Goal: Information Seeking & Learning: Find contact information

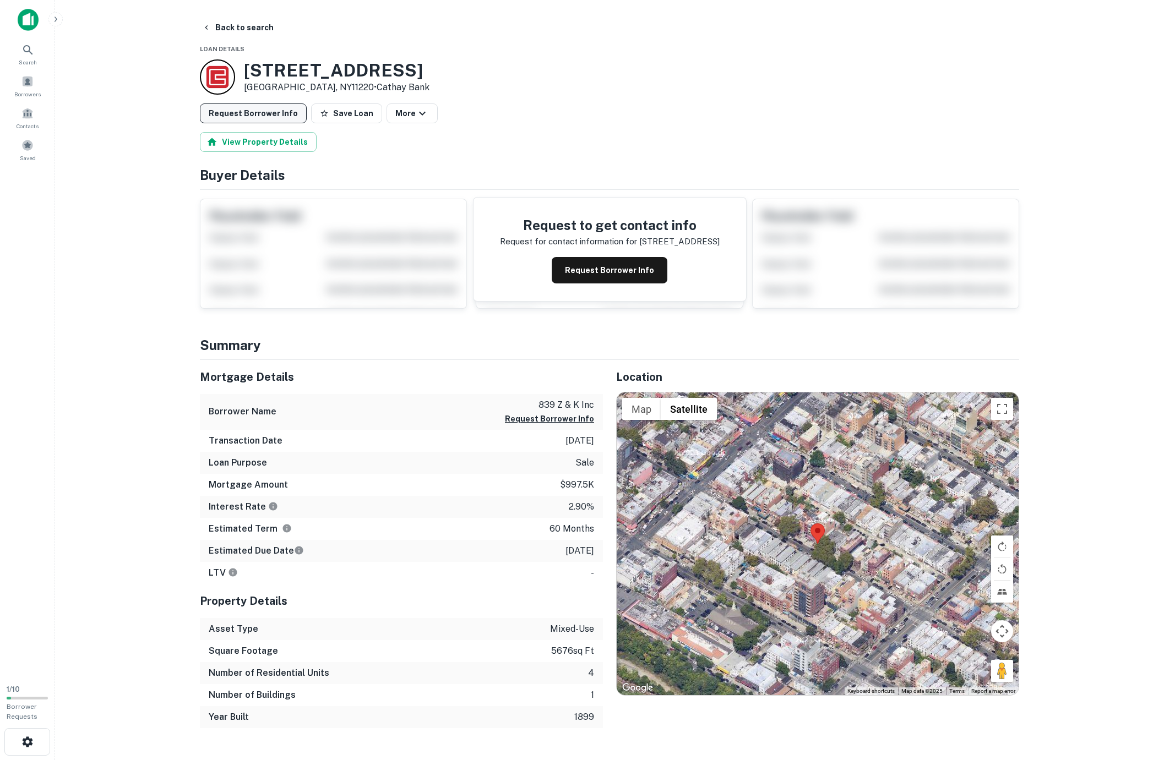
click at [233, 110] on button "Request Borrower Info" at bounding box center [253, 114] width 107 height 20
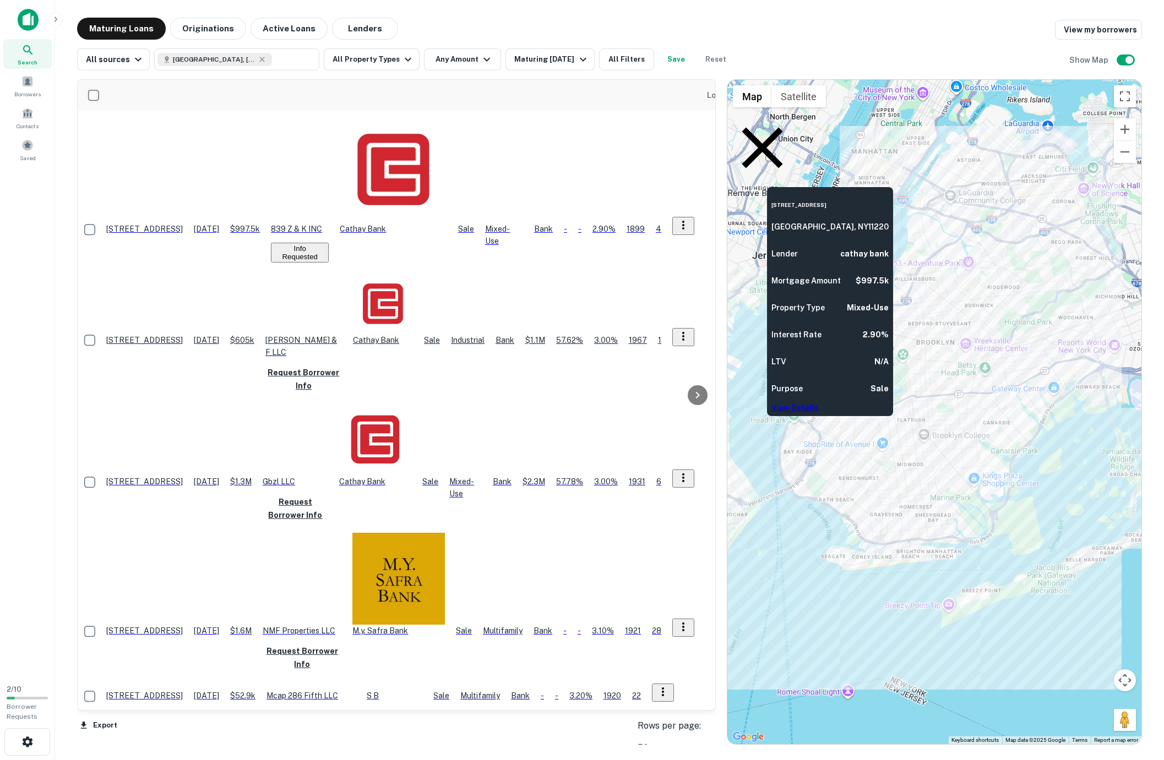
click at [446, 129] on div "Cathay Bank" at bounding box center [393, 175] width 107 height 119
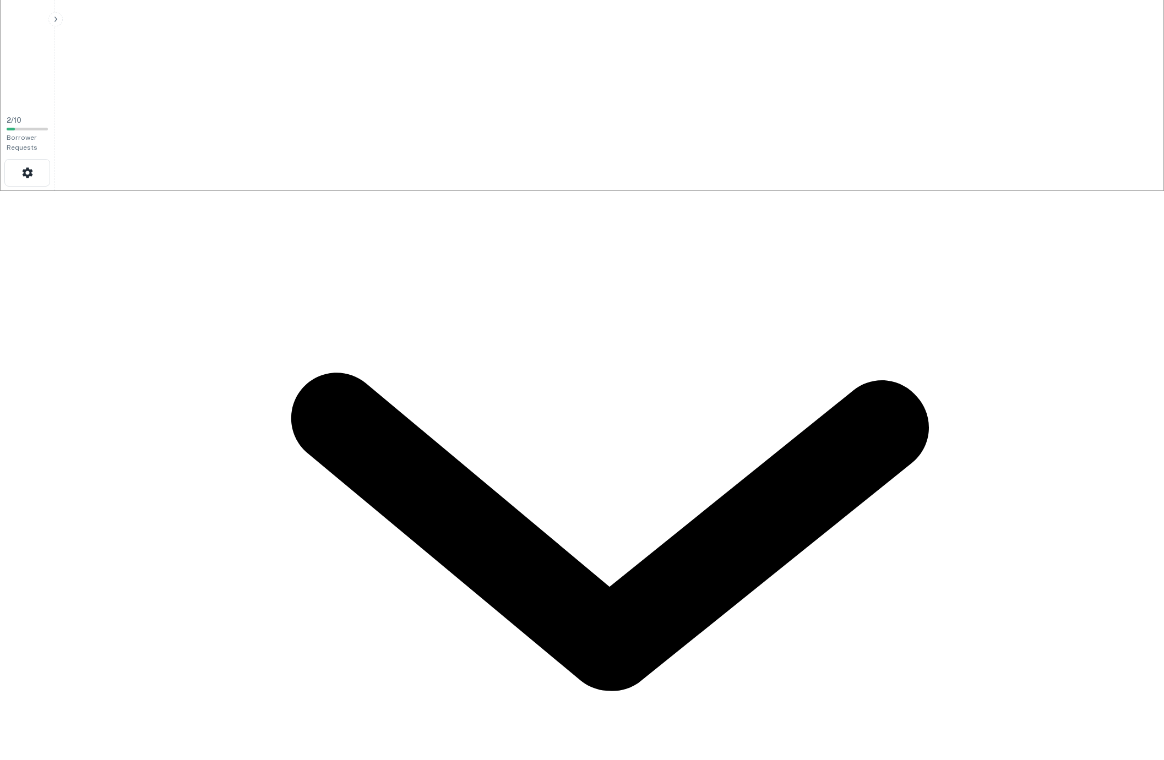
scroll to position [830, 0]
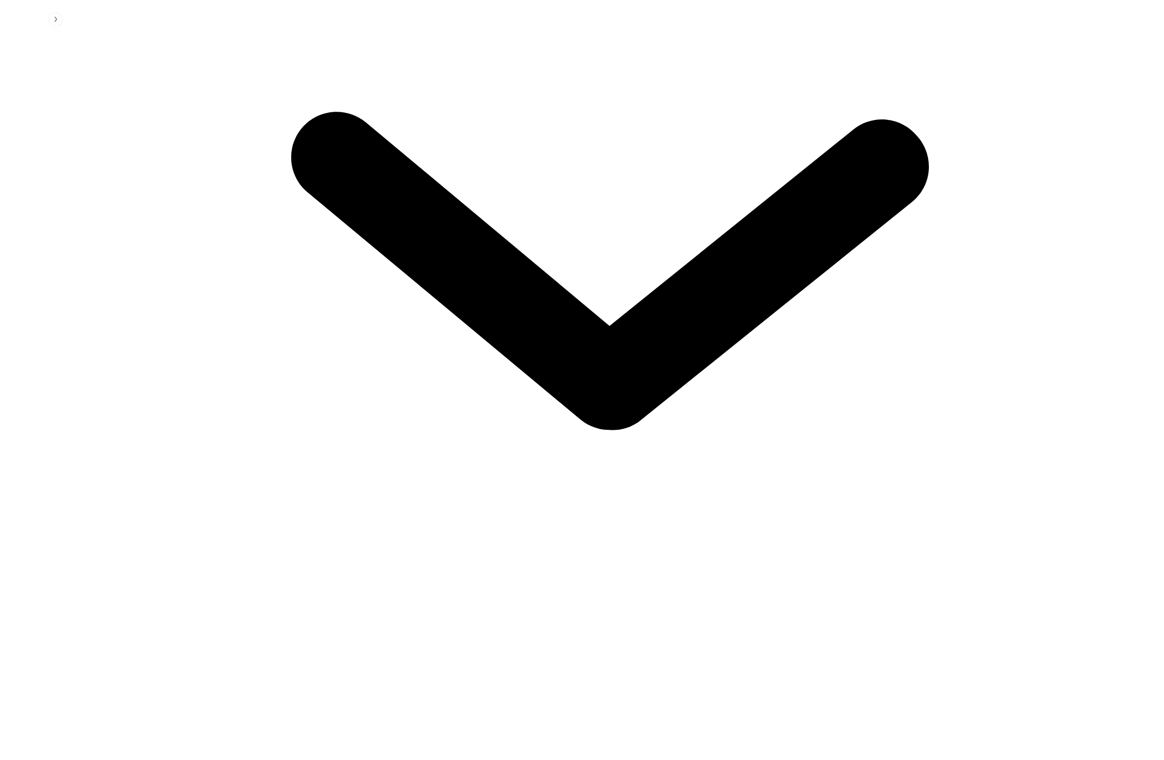
drag, startPoint x: 1004, startPoint y: 642, endPoint x: 998, endPoint y: 638, distance: 7.8
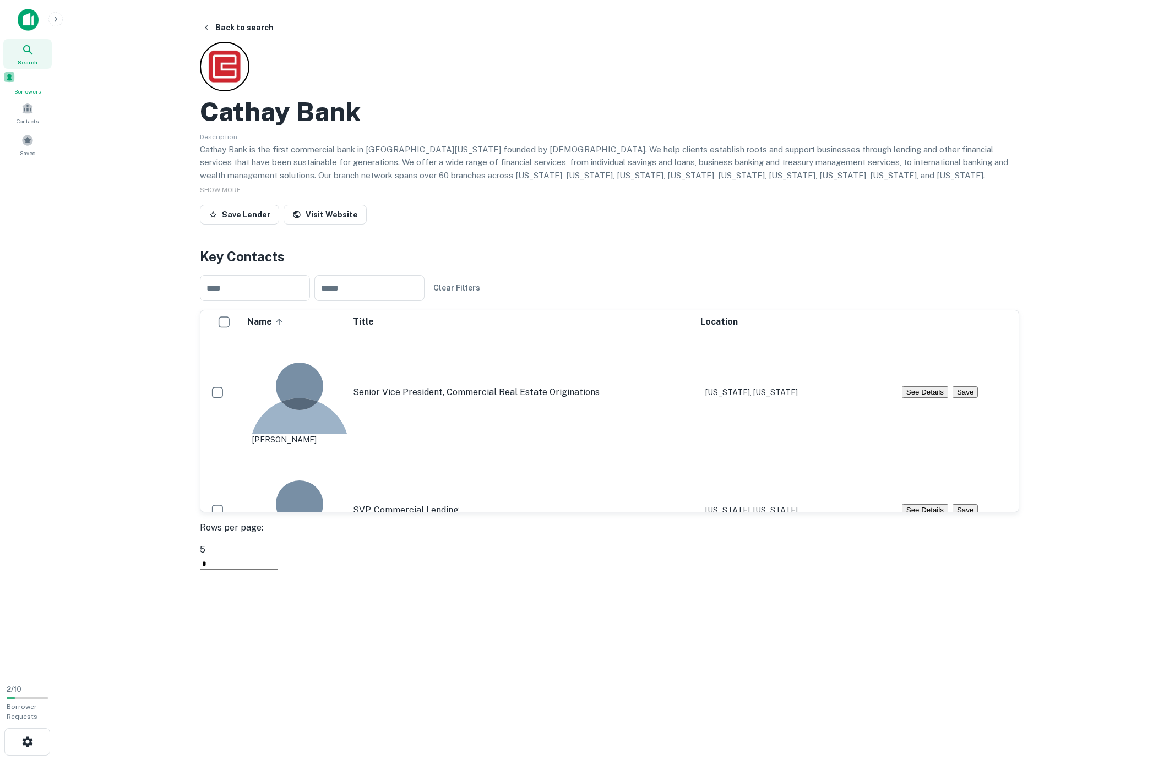
click at [15, 81] on span at bounding box center [9, 77] width 12 height 12
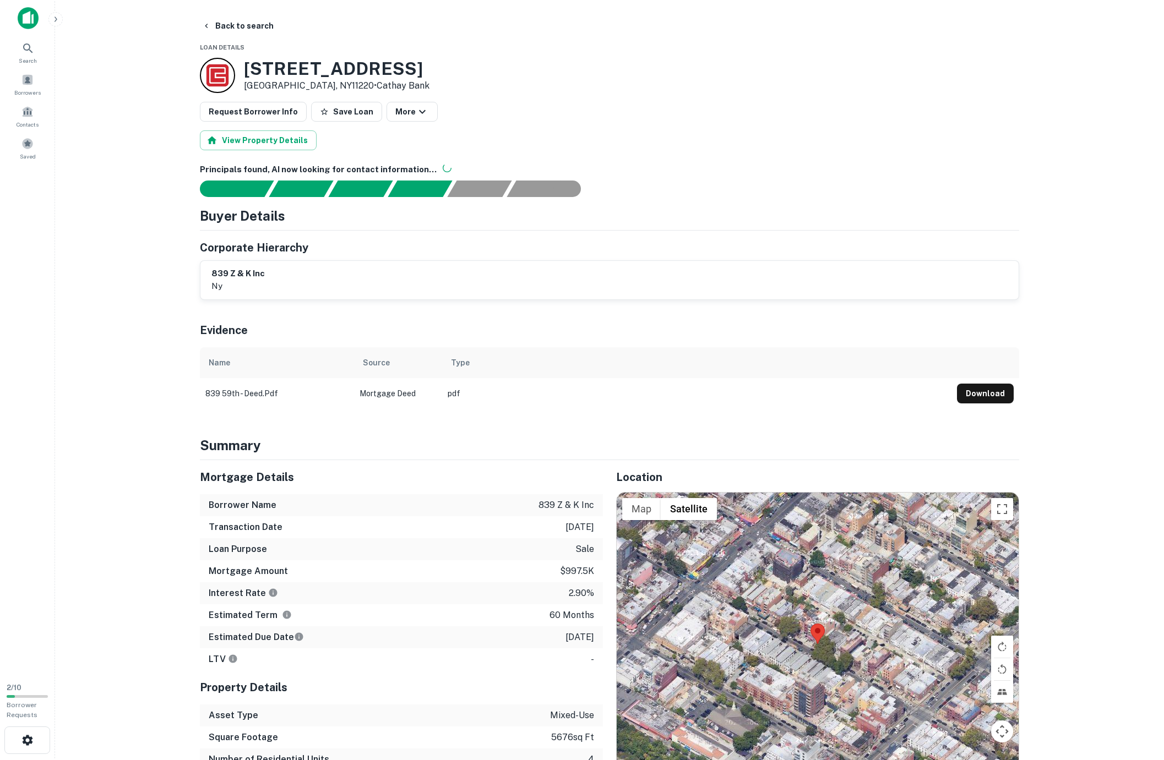
scroll to position [5, 0]
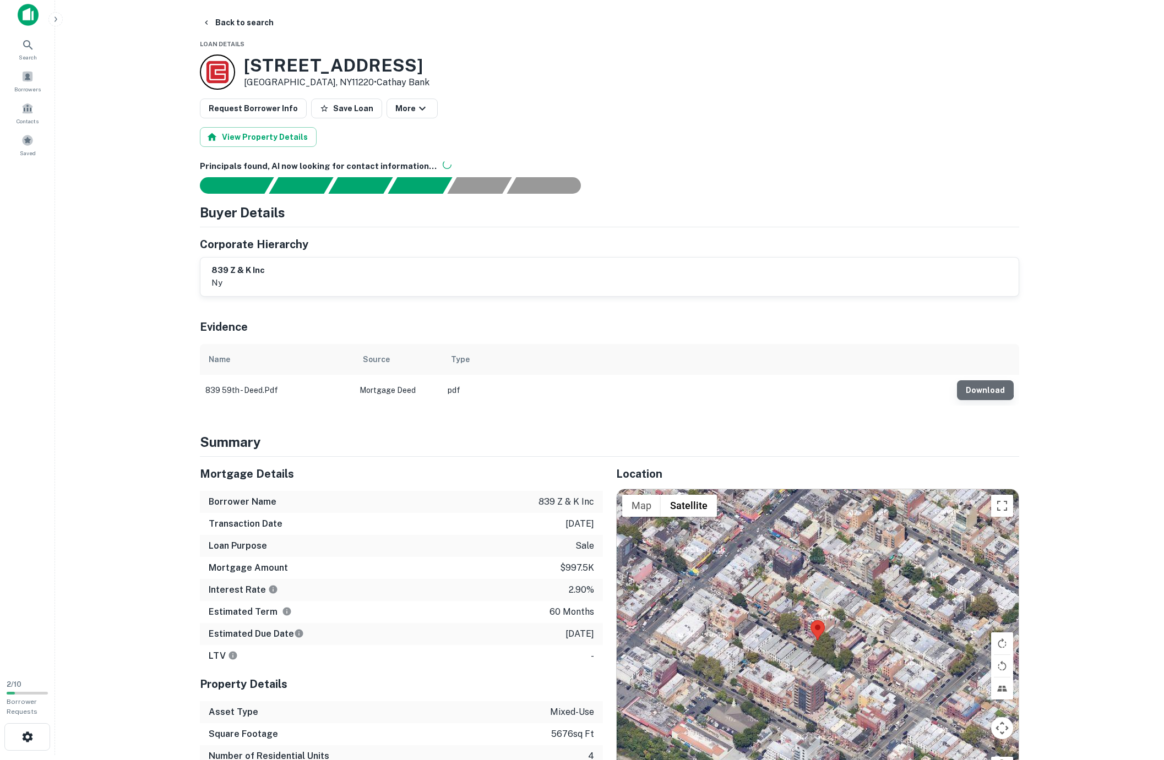
click at [977, 384] on button "Download" at bounding box center [985, 390] width 57 height 20
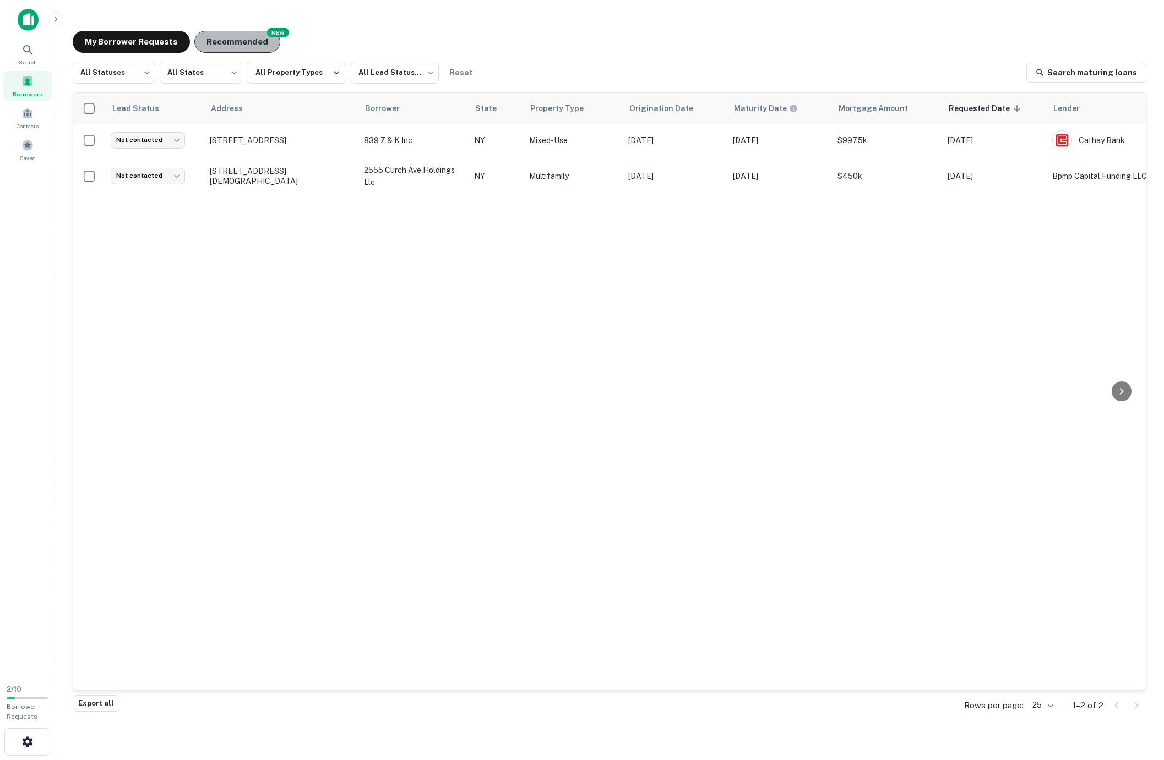
click at [225, 46] on button "Recommended" at bounding box center [237, 42] width 86 height 22
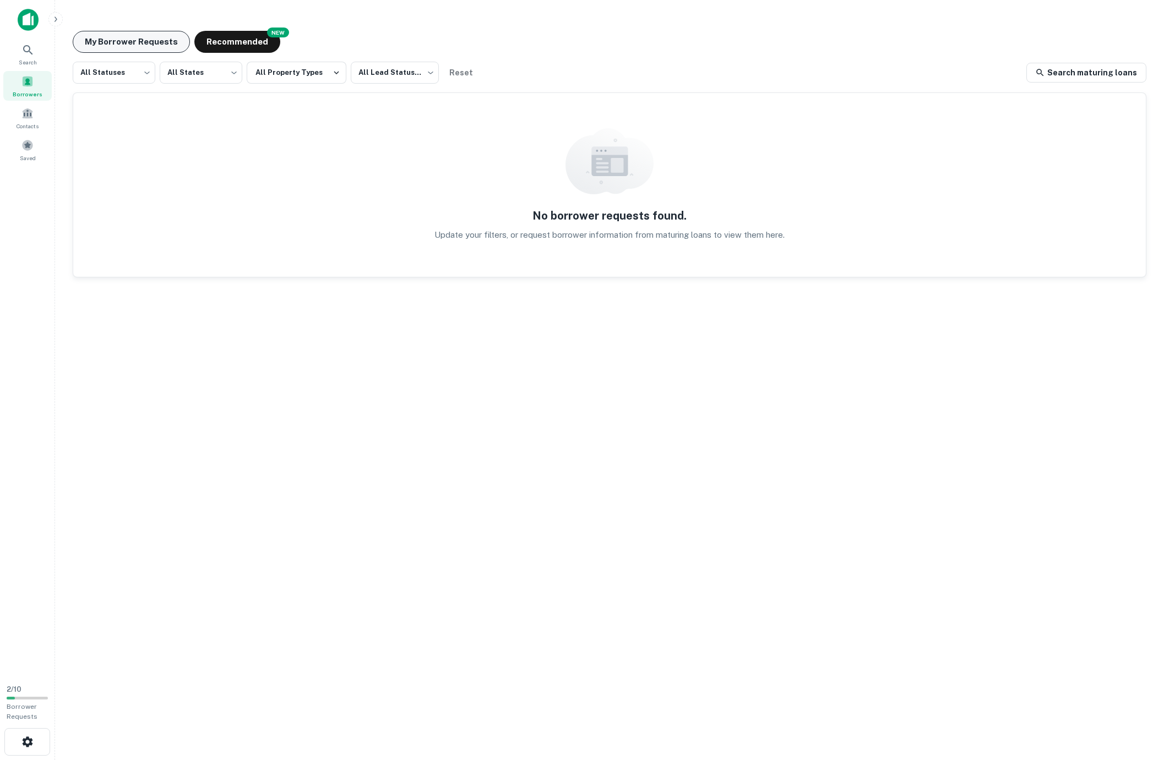
click at [120, 43] on button "My Borrower Requests" at bounding box center [131, 42] width 117 height 22
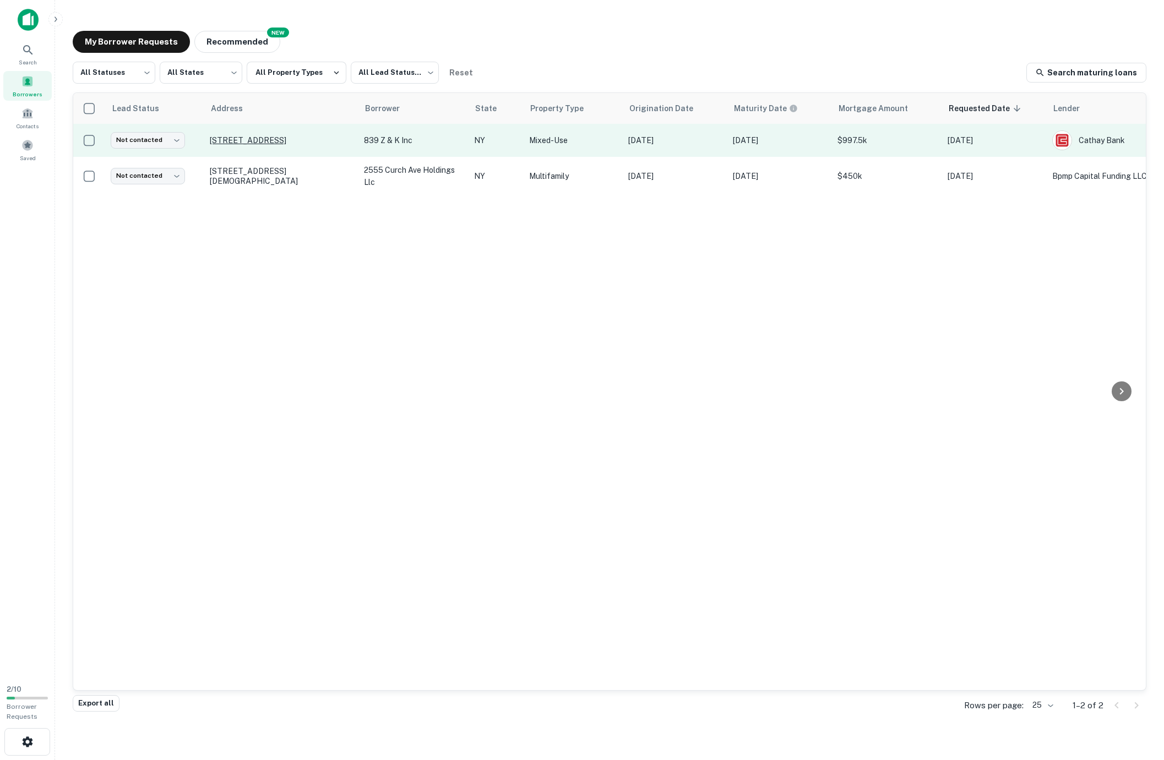
click at [230, 139] on p "839 59th St Brooklyn, NY11220" at bounding box center [281, 140] width 143 height 10
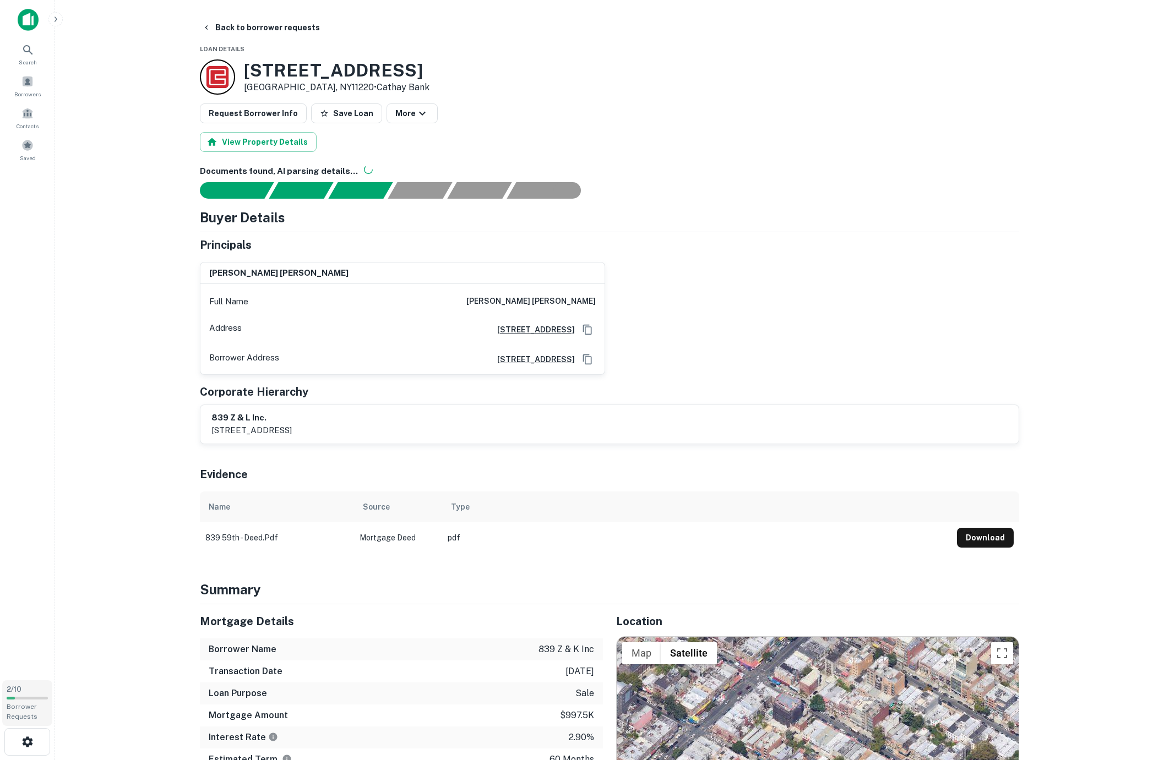
scroll to position [1, 0]
click at [19, 690] on span "2 / 10" at bounding box center [14, 689] width 15 height 8
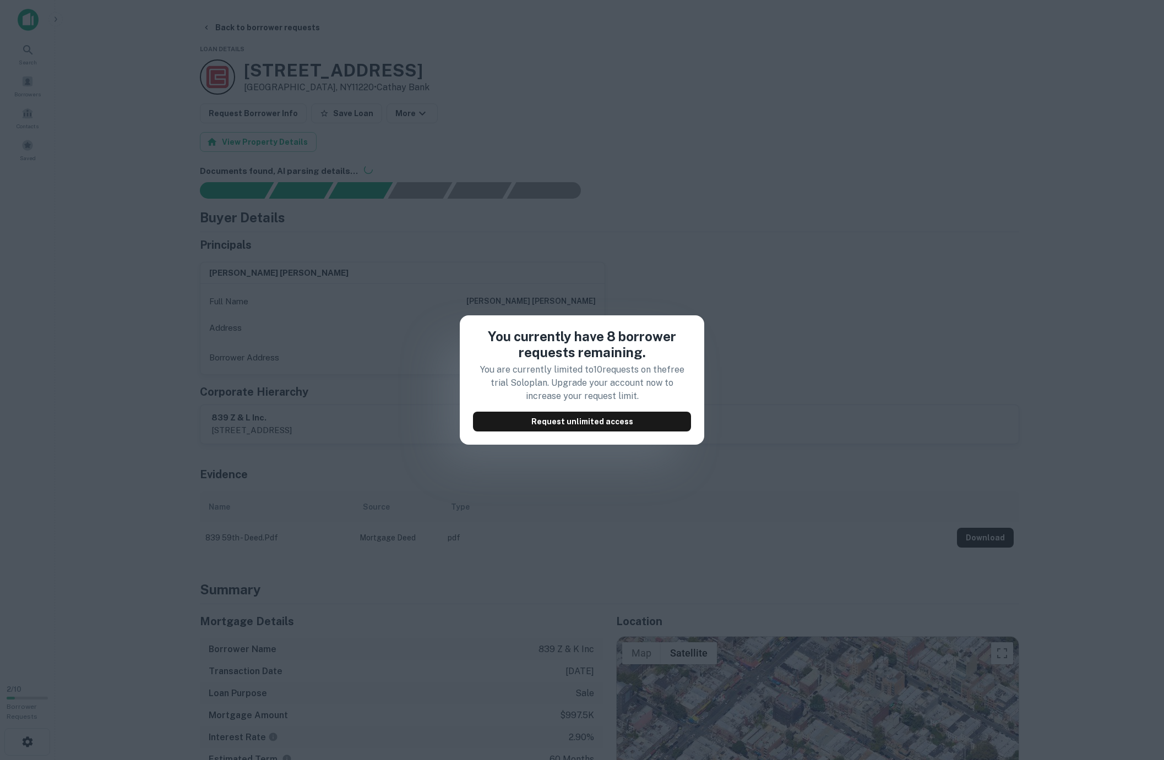
click at [361, 339] on div "You currently have 8 borrower requests remaining. You are currently limited to …" at bounding box center [582, 380] width 1164 height 760
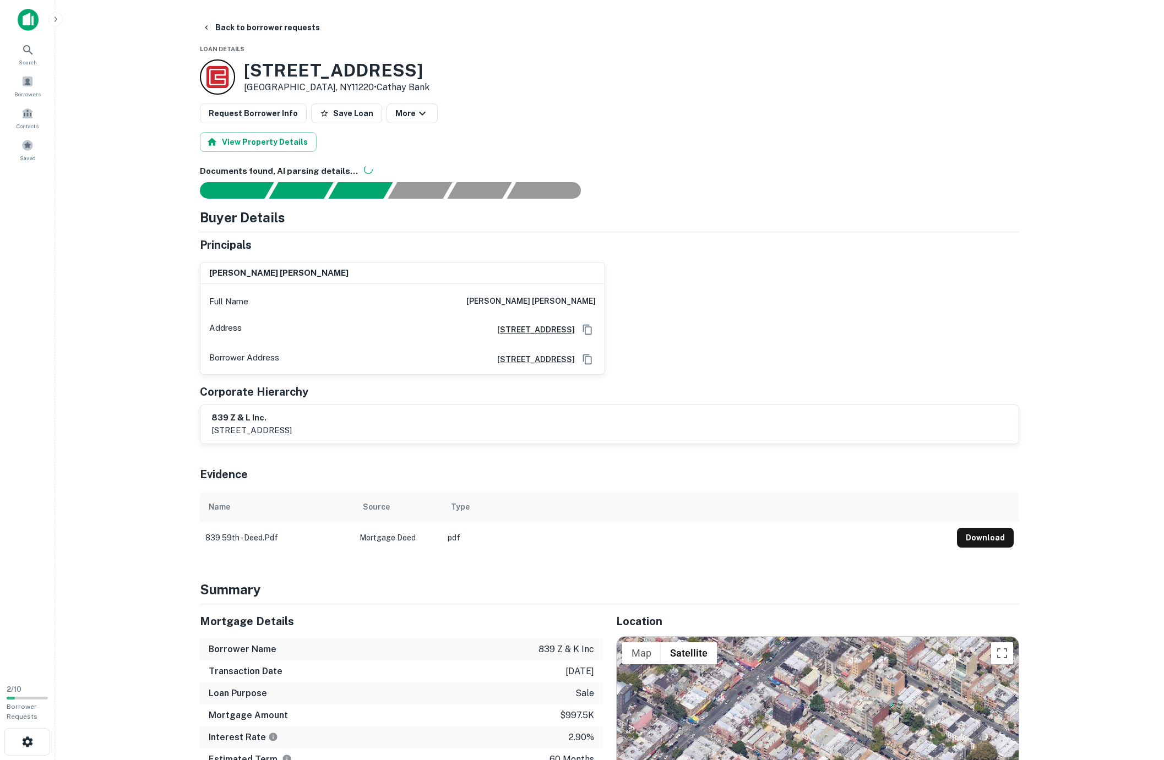
scroll to position [3, 0]
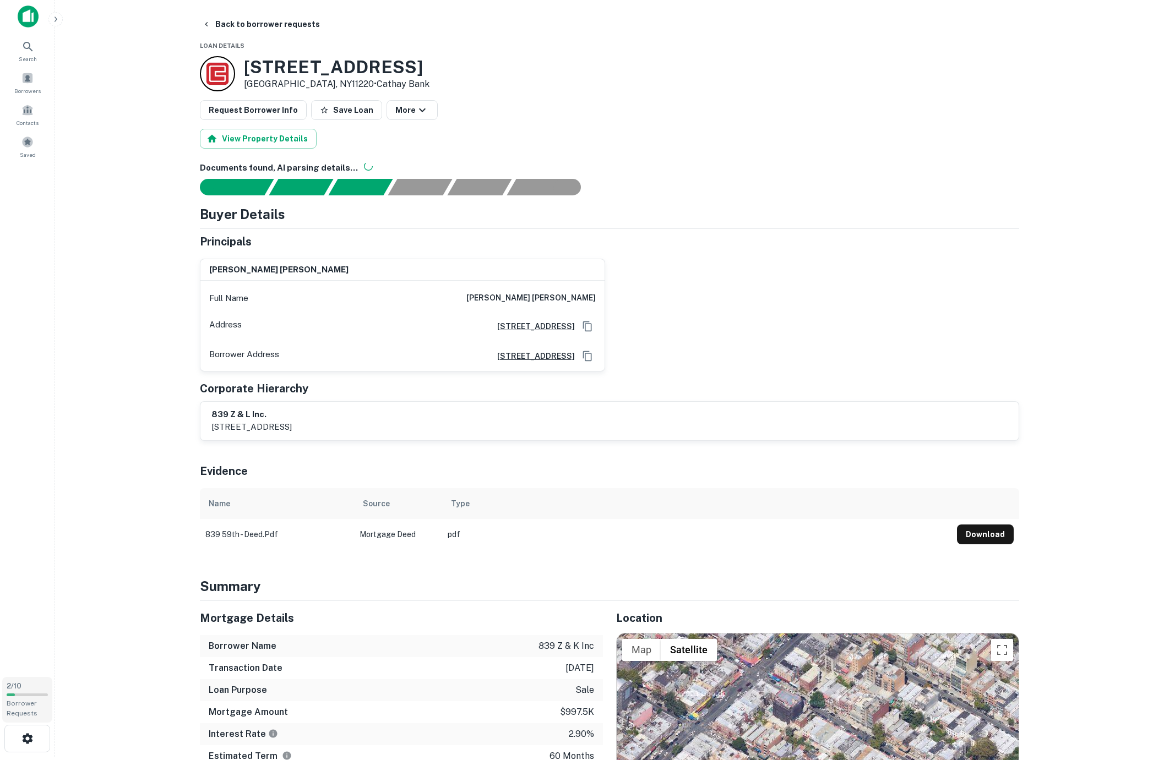
click at [16, 690] on span "2 / 10" at bounding box center [14, 686] width 15 height 8
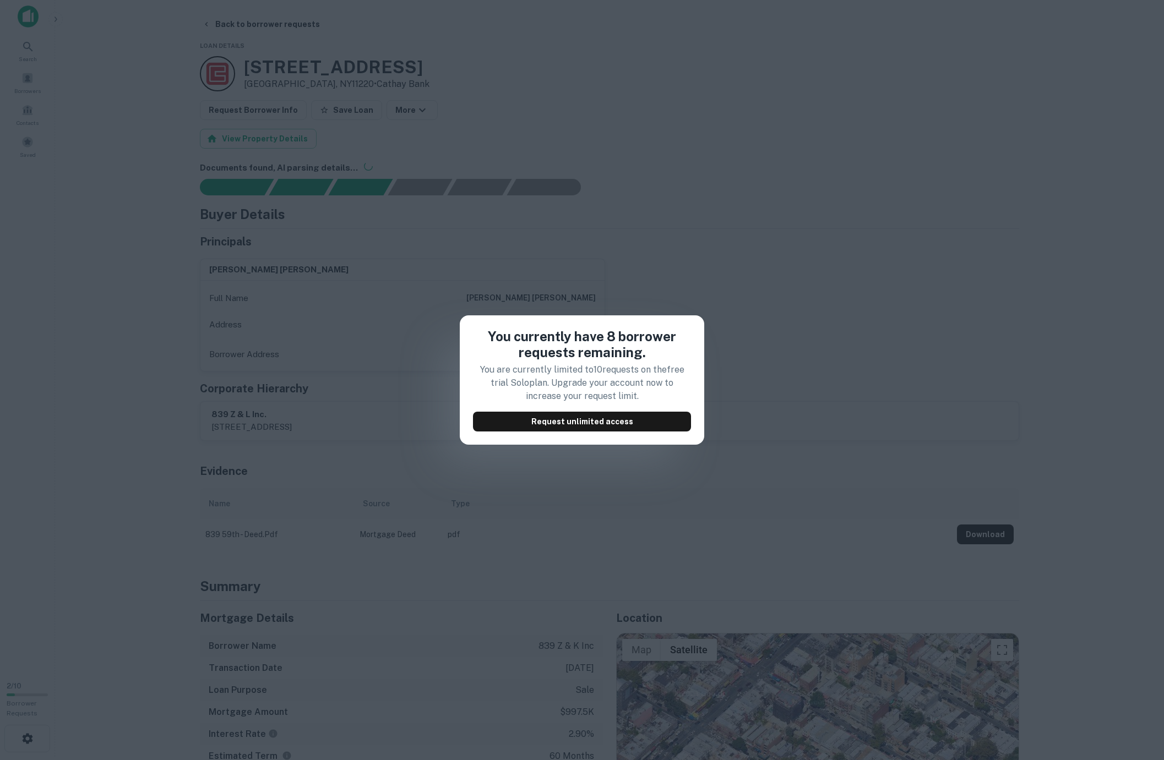
click at [391, 366] on div "You currently have 8 borrower requests remaining. You are currently limited to …" at bounding box center [582, 380] width 1164 height 760
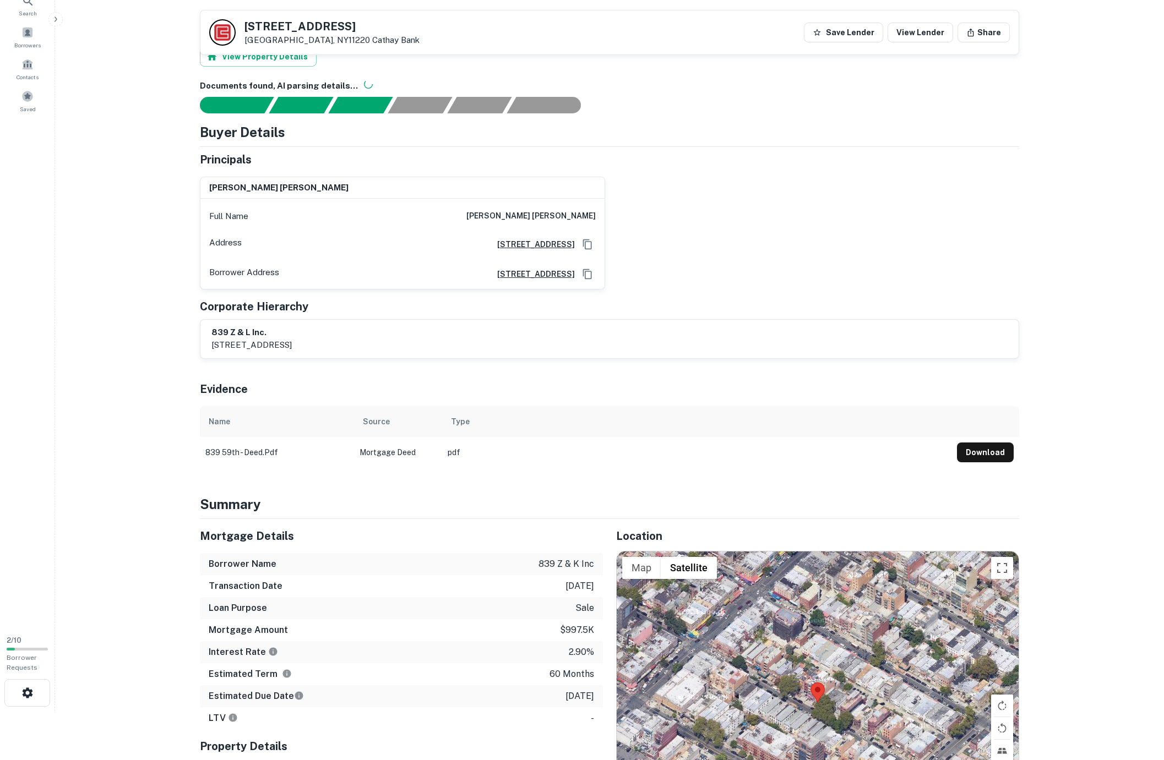
scroll to position [0, 0]
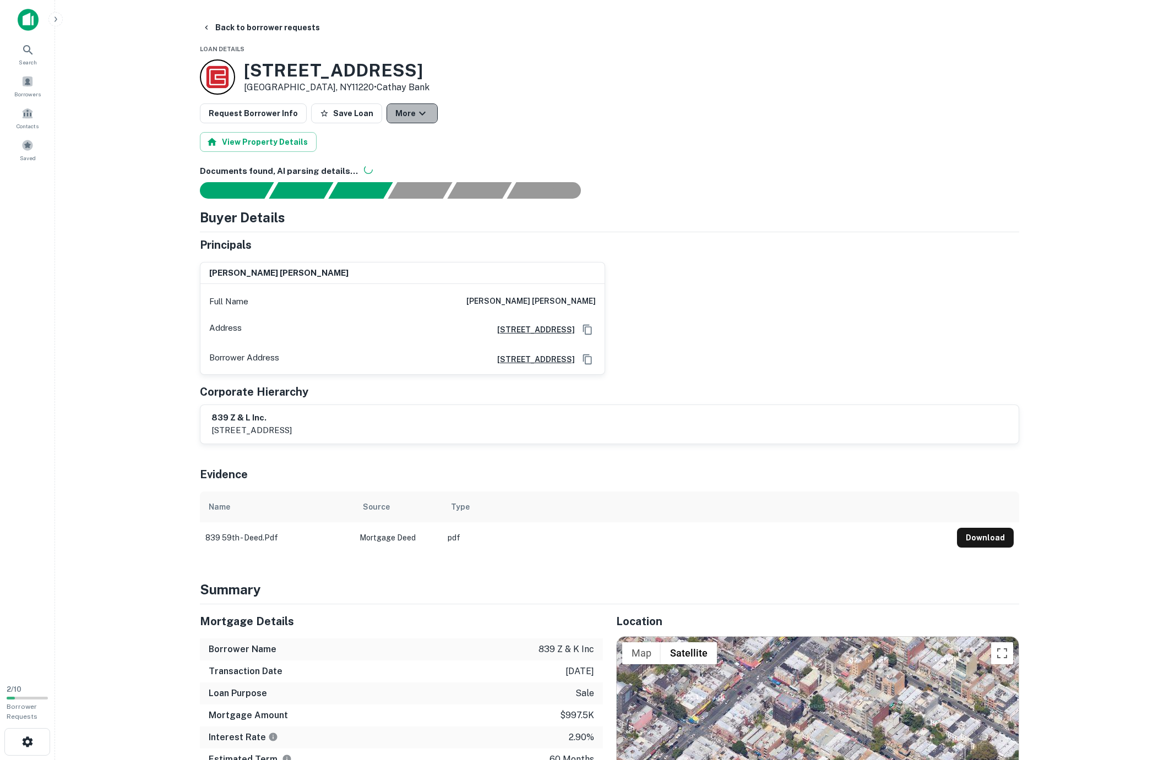
click at [395, 104] on button "More" at bounding box center [411, 114] width 51 height 20
click at [505, 132] on div at bounding box center [582, 380] width 1164 height 760
click at [416, 113] on icon "button" at bounding box center [422, 113] width 13 height 13
click at [403, 149] on link "View Lender" at bounding box center [404, 145] width 66 height 20
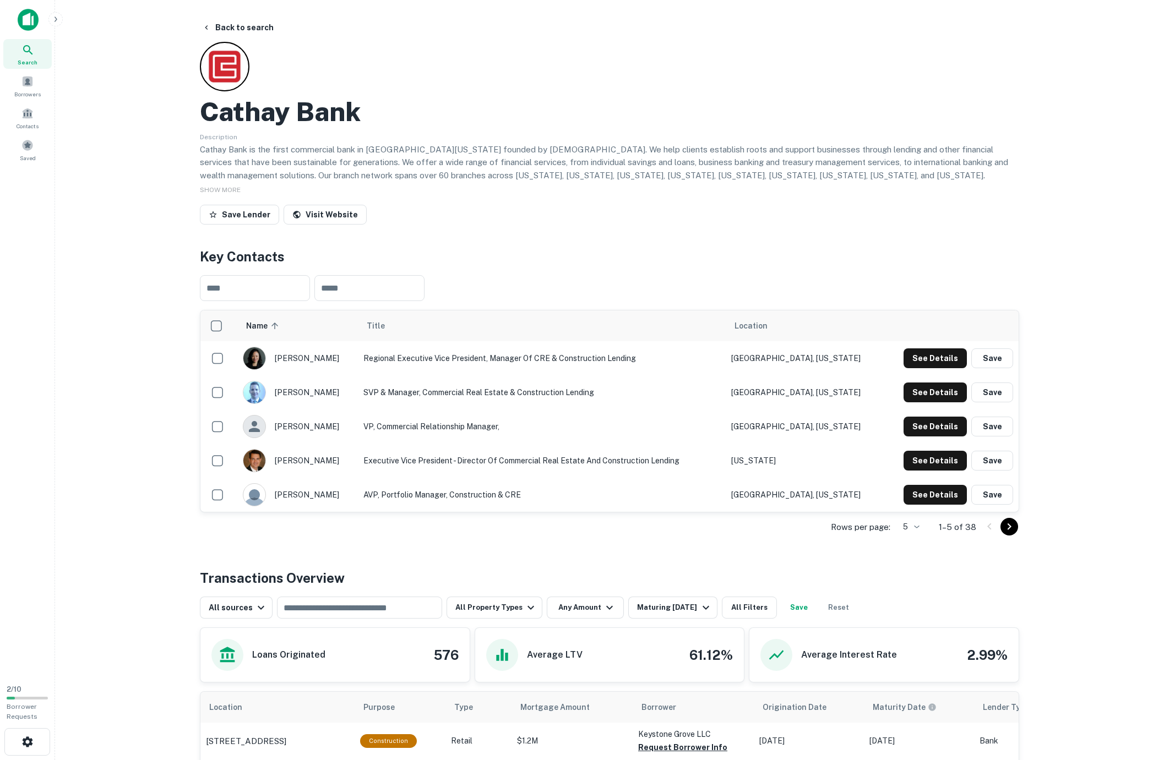
click at [1015, 527] on icon "Go to next page" at bounding box center [1009, 526] width 13 height 13
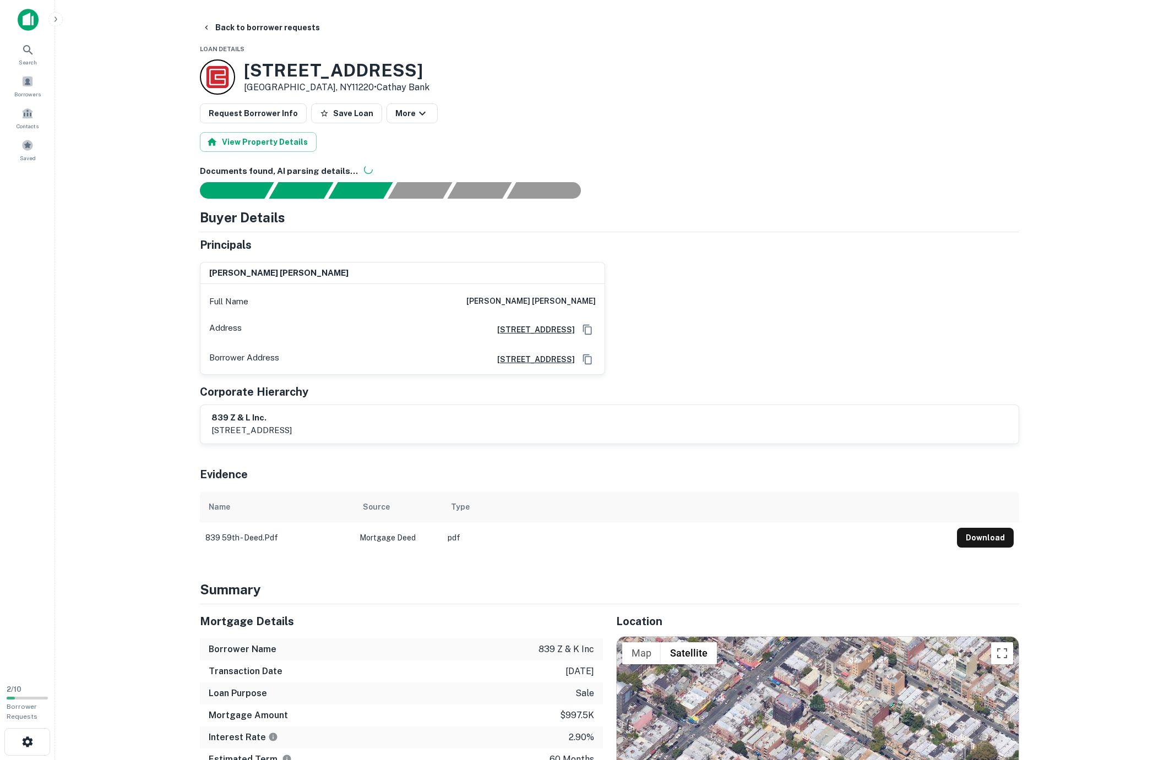
click at [366, 170] on h6 "Documents found, AI parsing details..." at bounding box center [609, 171] width 819 height 13
click at [208, 26] on icon "button" at bounding box center [206, 27] width 9 height 9
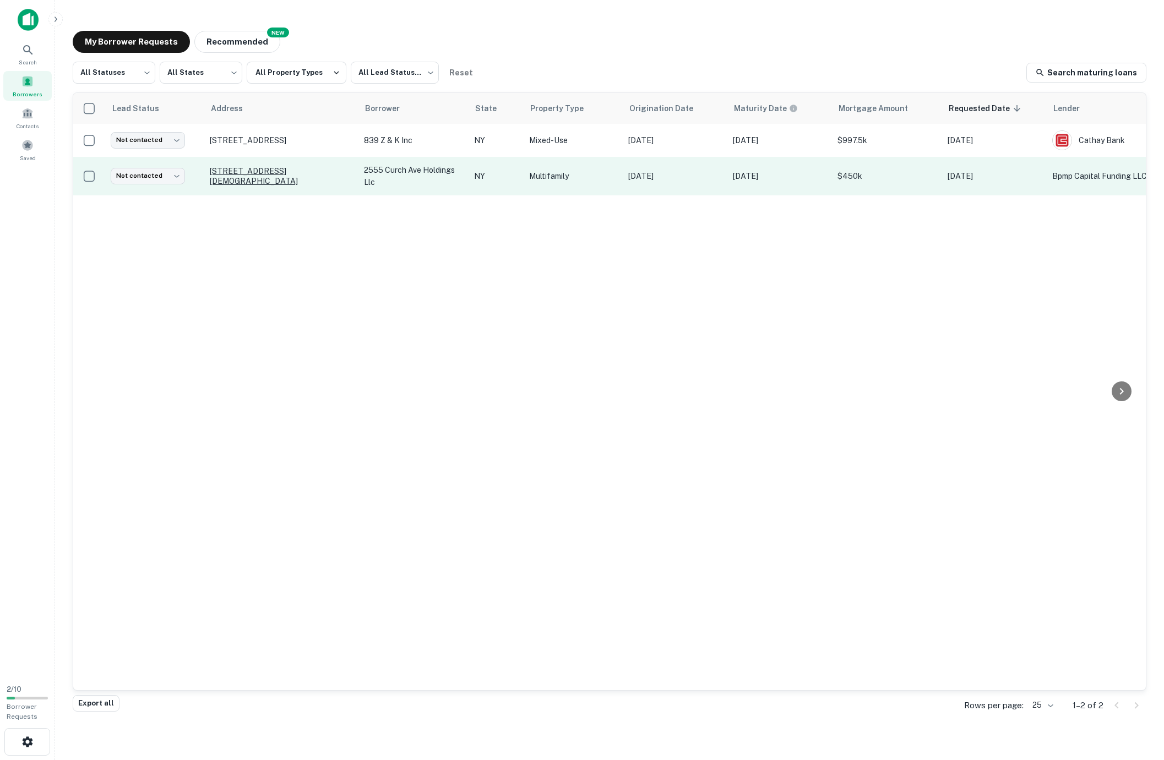
click at [247, 175] on p "[STREET_ADDRESS][DEMOGRAPHIC_DATA]" at bounding box center [281, 176] width 143 height 20
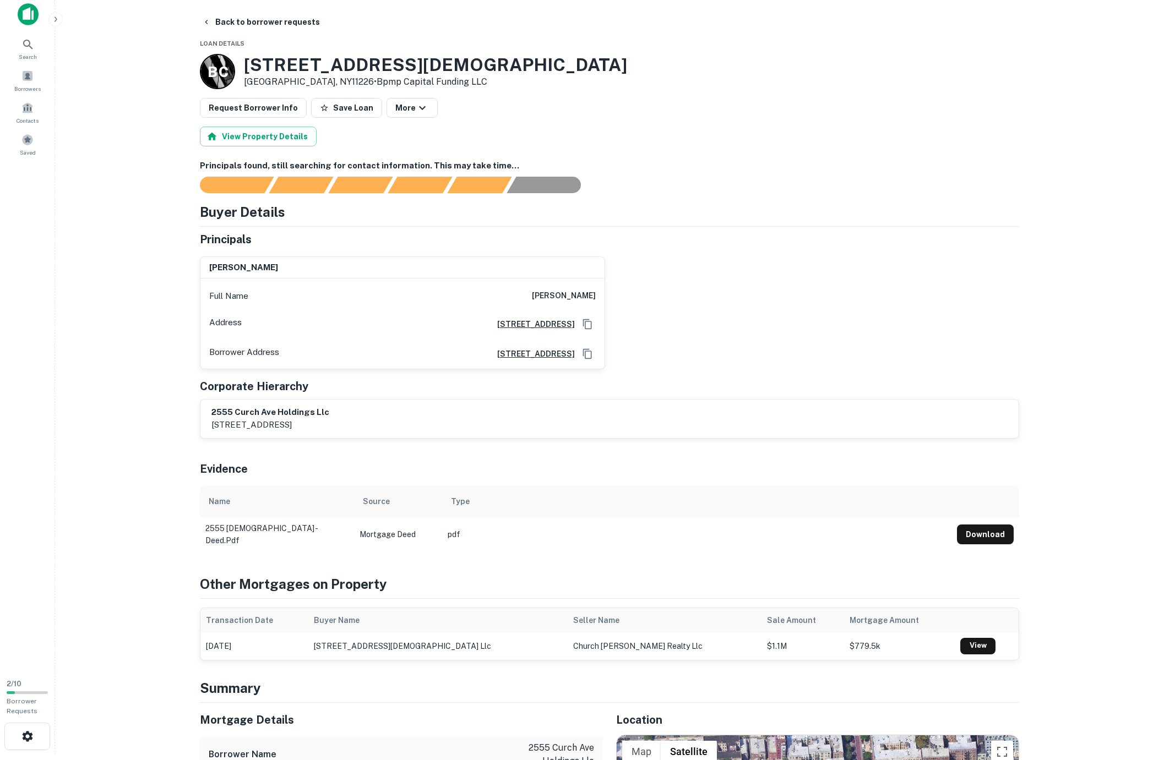
scroll to position [8, 0]
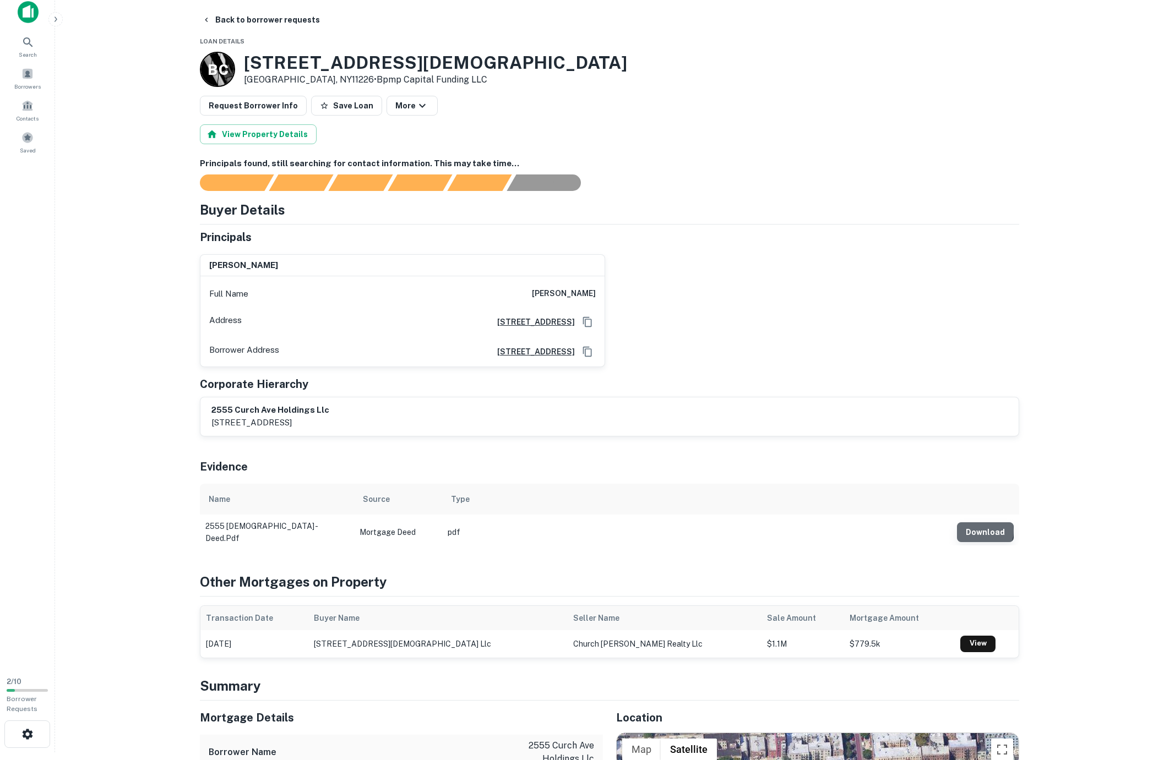
click at [982, 529] on button "Download" at bounding box center [985, 532] width 57 height 20
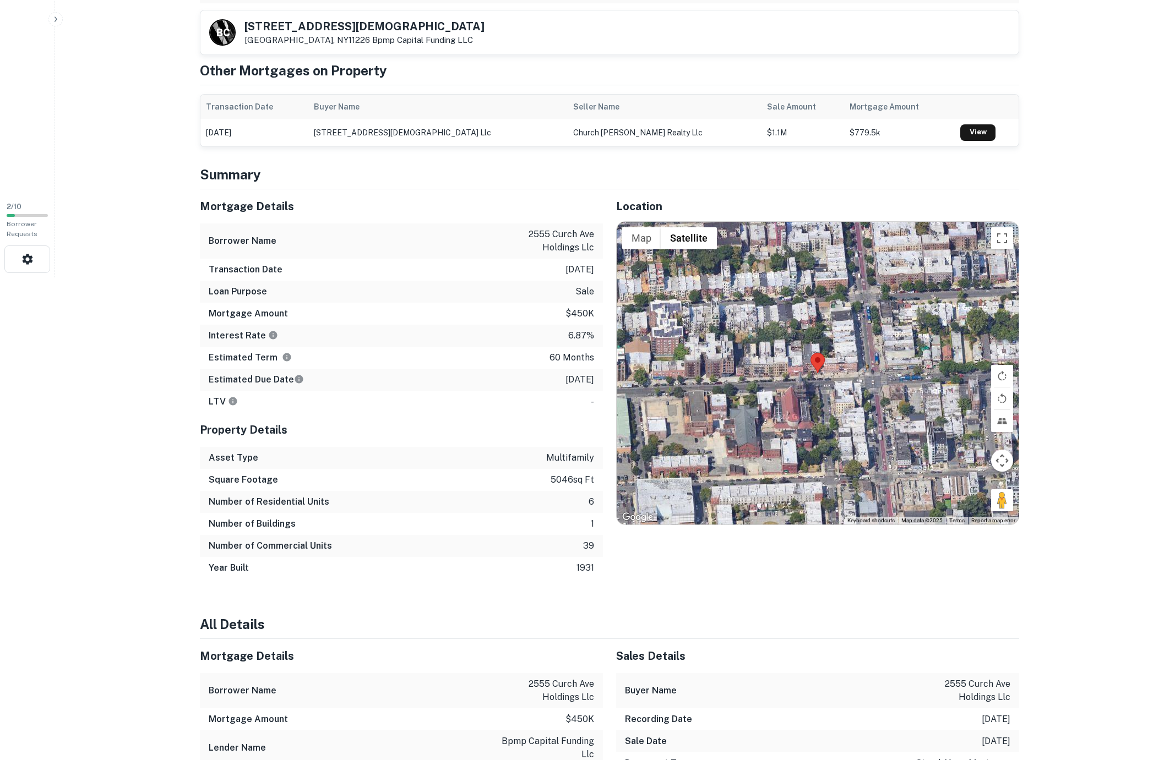
scroll to position [641, 0]
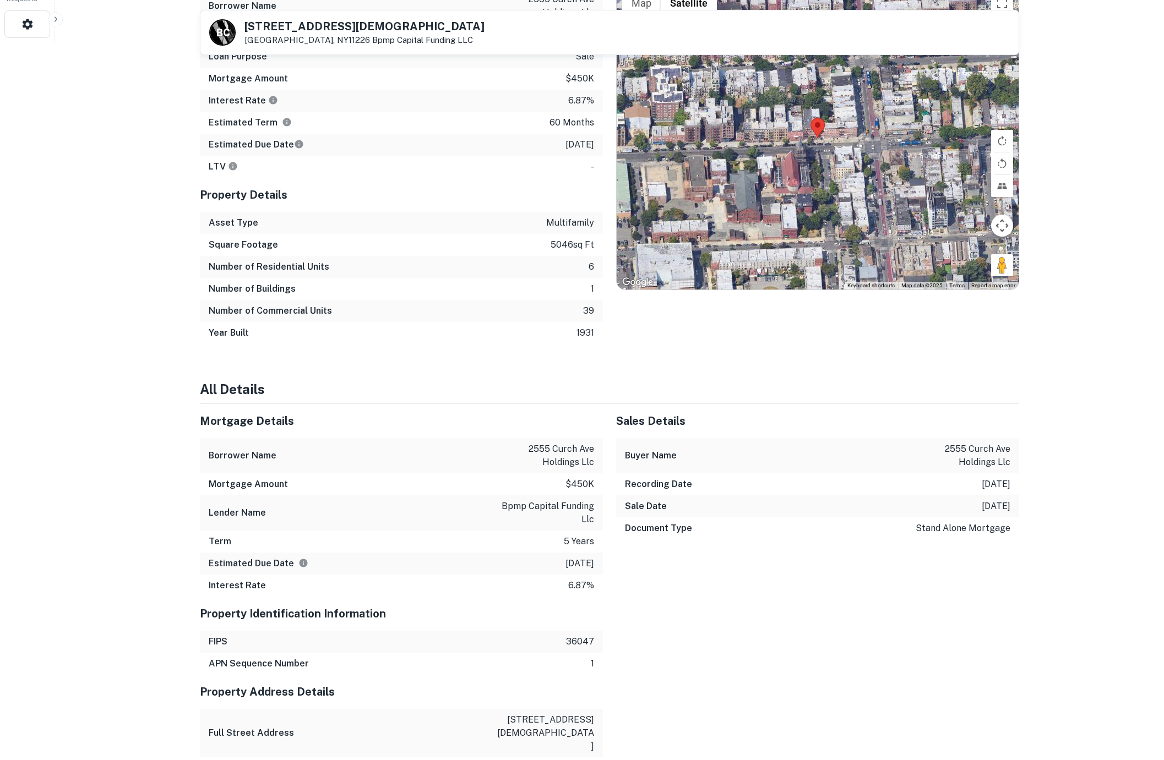
drag, startPoint x: 201, startPoint y: 402, endPoint x: 273, endPoint y: 393, distance: 72.3
click at [273, 393] on div "Summary Mortgage Details Borrower Name 2555 curch ave holdings llc Transaction …" at bounding box center [609, 707] width 819 height 1554
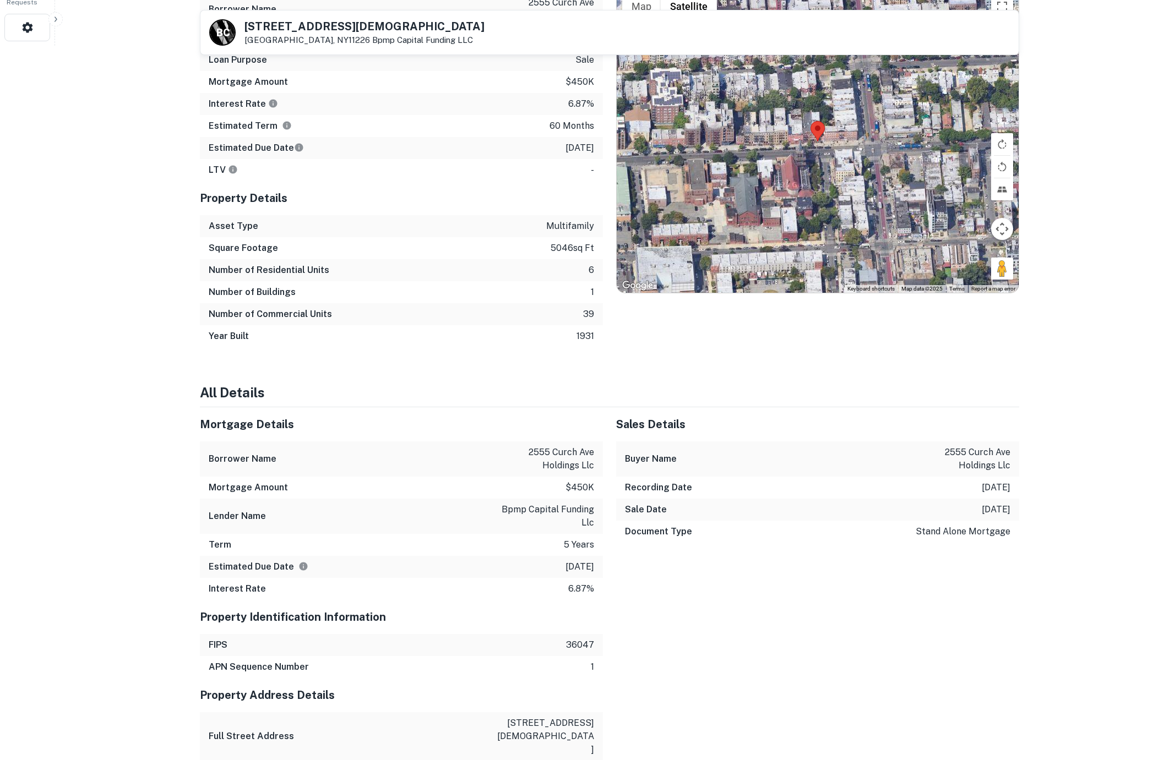
click at [273, 393] on h4 "All Details" at bounding box center [609, 393] width 819 height 20
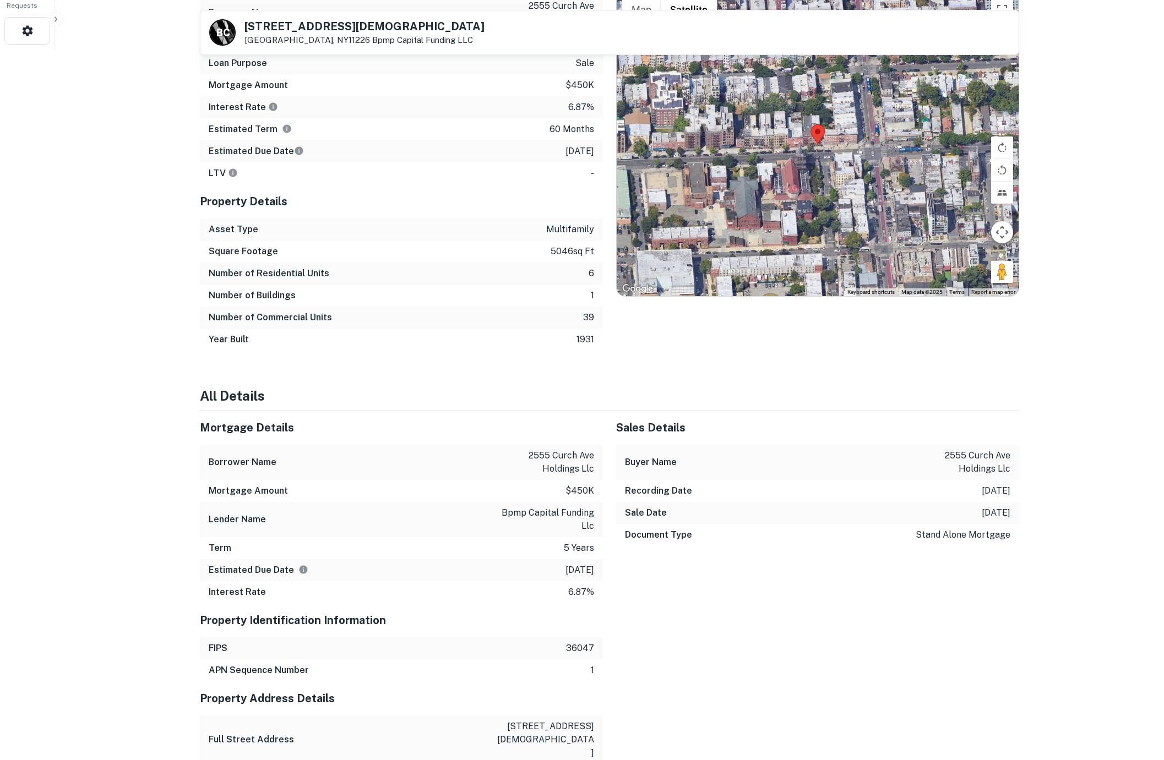
drag, startPoint x: 273, startPoint y: 393, endPoint x: 196, endPoint y: 387, distance: 77.3
click at [197, 394] on div "Back to borrower requests B C 2555 Church Ave Brooklyn, NY11226 Bpmp Capital Fu…" at bounding box center [610, 397] width 846 height 2183
drag, startPoint x: 199, startPoint y: 199, endPoint x: 324, endPoint y: 203, distance: 125.6
click at [324, 203] on div "Mortgage Details Borrower Name 2555 curch ave holdings llc Transaction Date 4/3…" at bounding box center [395, 156] width 416 height 390
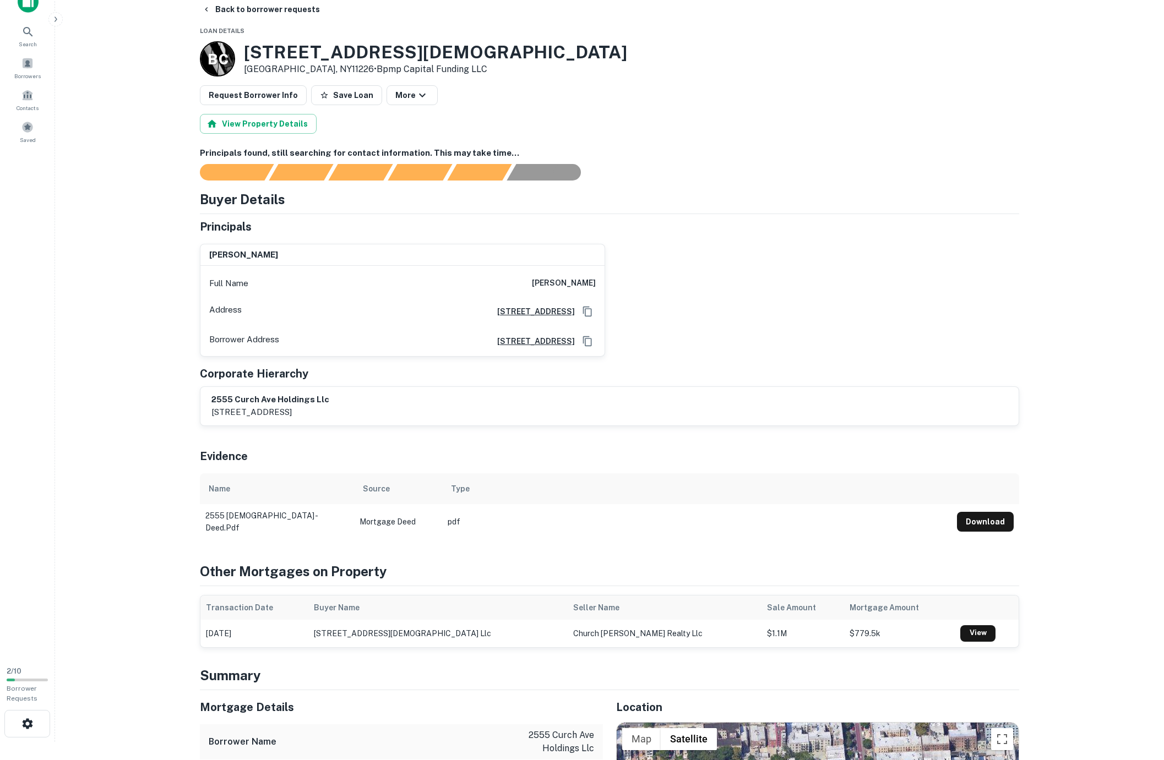
scroll to position [0, 0]
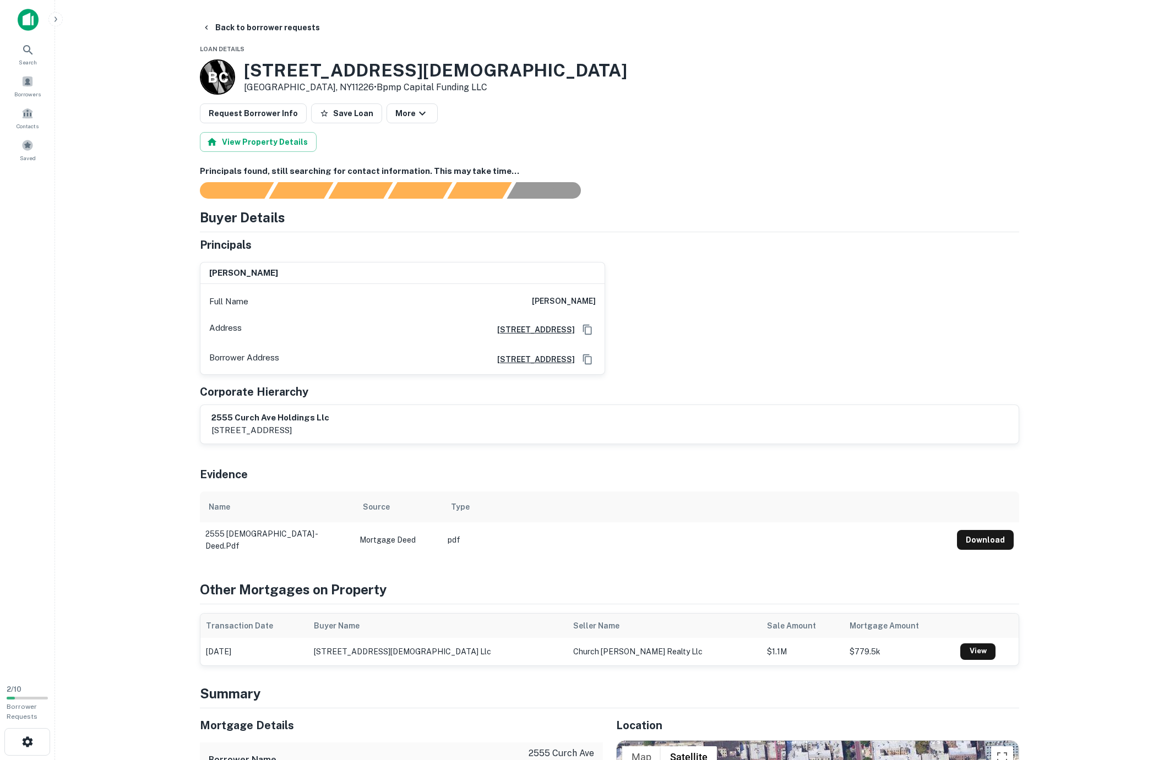
drag, startPoint x: 715, startPoint y: 265, endPoint x: 691, endPoint y: 265, distance: 23.7
click at [703, 265] on div "[PERSON_NAME] Full Name [PERSON_NAME] Address [STREET_ADDRESS][GEOGRAPHIC_DATA]…" at bounding box center [605, 314] width 828 height 122
drag, startPoint x: 210, startPoint y: 170, endPoint x: 549, endPoint y: 173, distance: 339.2
click at [549, 173] on h6 "Principals found, still searching for contact information. This may take time..." at bounding box center [609, 171] width 819 height 13
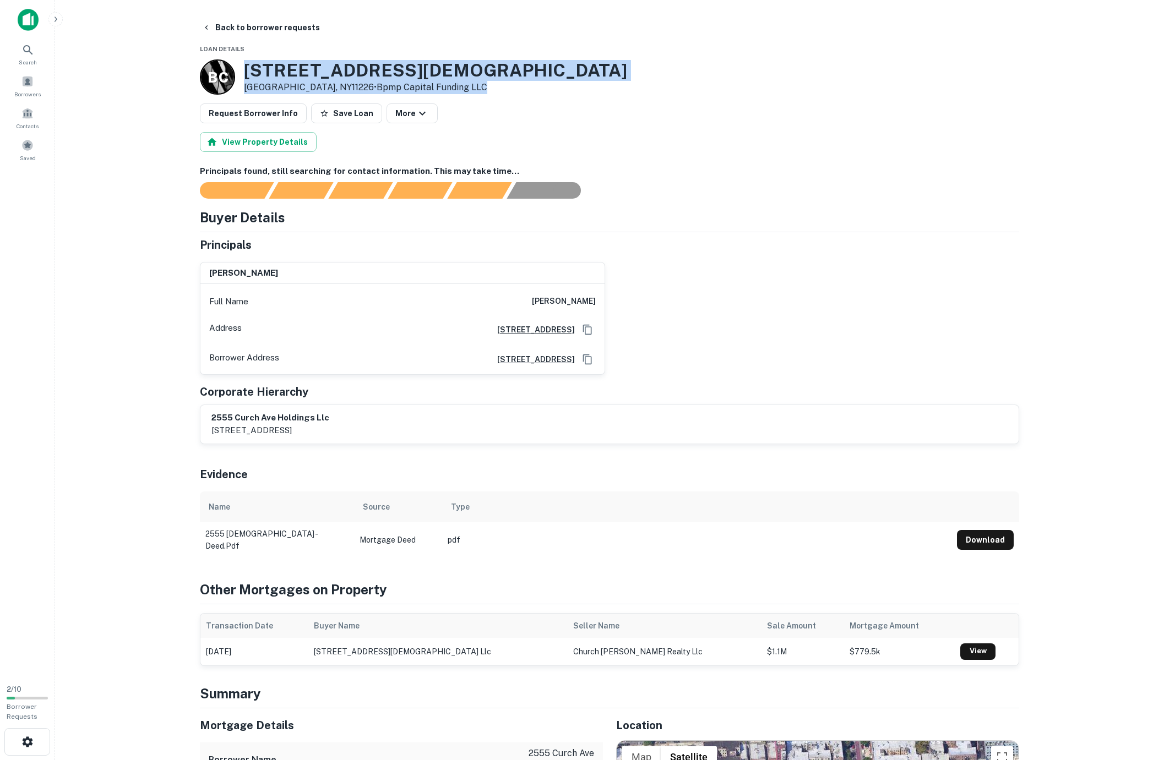
drag, startPoint x: 242, startPoint y: 61, endPoint x: 499, endPoint y: 92, distance: 259.0
click at [499, 92] on div "B C 2555 Church Ave Brooklyn, NY11226 • Bpmp Capital Funding LLC" at bounding box center [609, 76] width 819 height 35
click at [495, 91] on div "B C 2555 Church Ave Brooklyn, NY11226 • Bpmp Capital Funding LLC" at bounding box center [609, 76] width 819 height 35
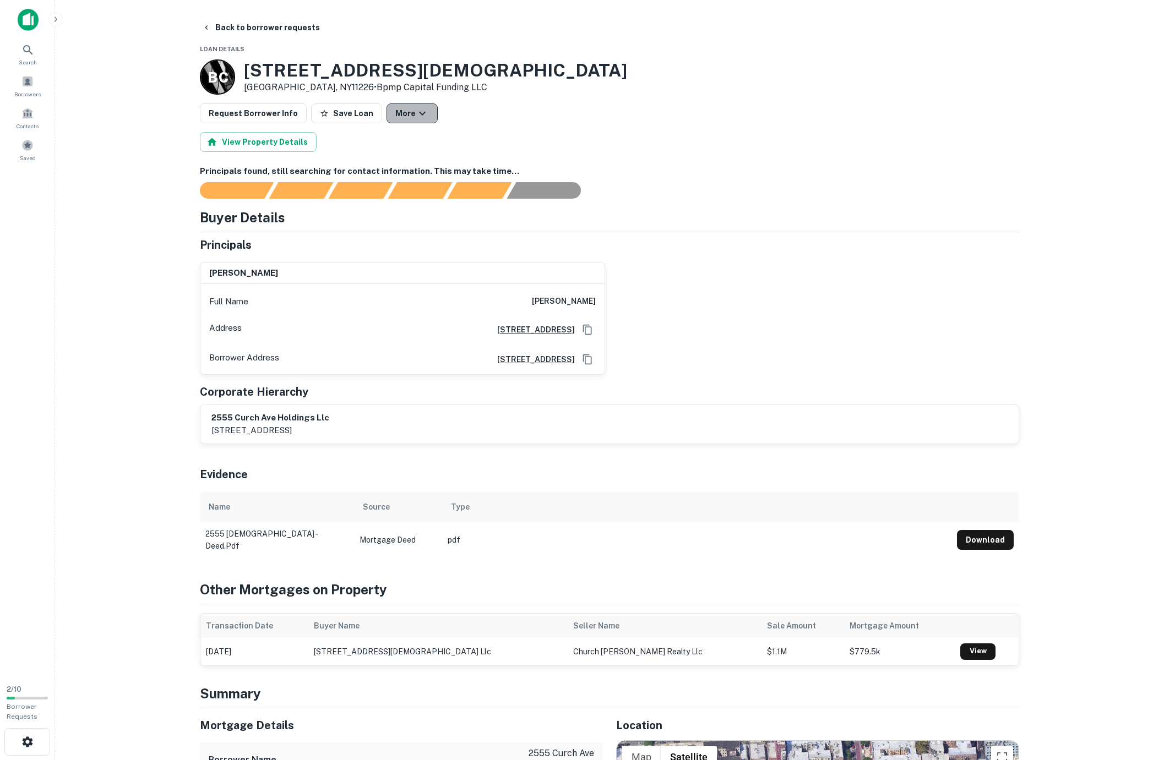
click at [416, 115] on icon "button" at bounding box center [422, 113] width 13 height 13
click at [536, 119] on div at bounding box center [582, 380] width 1164 height 760
click at [416, 113] on icon "button" at bounding box center [422, 113] width 13 height 13
click at [52, 112] on div at bounding box center [582, 380] width 1164 height 760
click at [25, 742] on icon "button" at bounding box center [27, 742] width 10 height 10
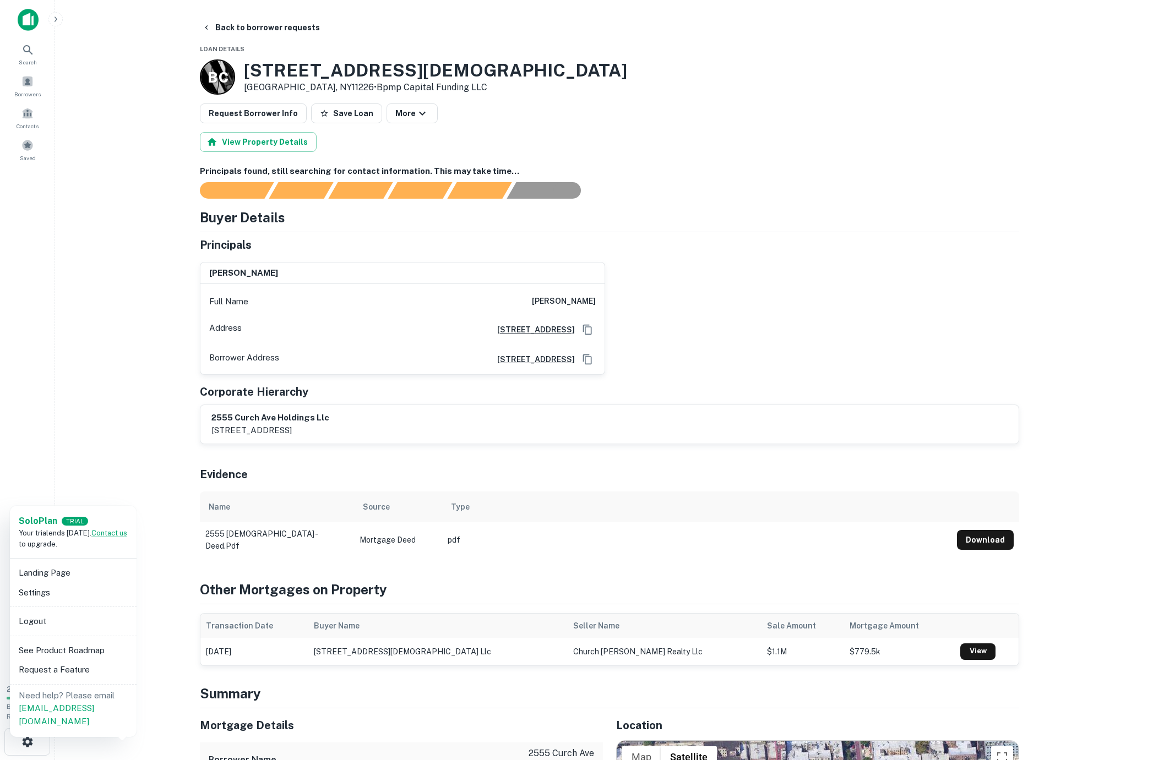
click at [161, 639] on div at bounding box center [582, 380] width 1164 height 760
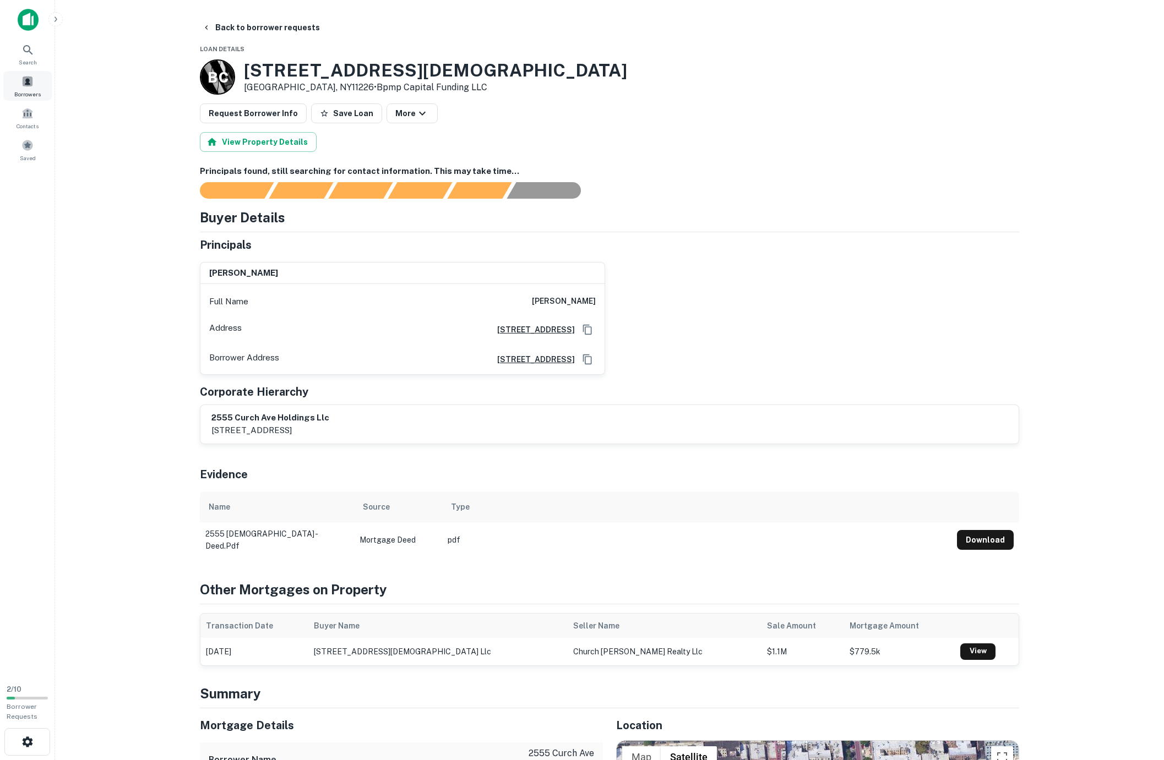
click at [34, 81] on div "Borrowers" at bounding box center [27, 86] width 48 height 30
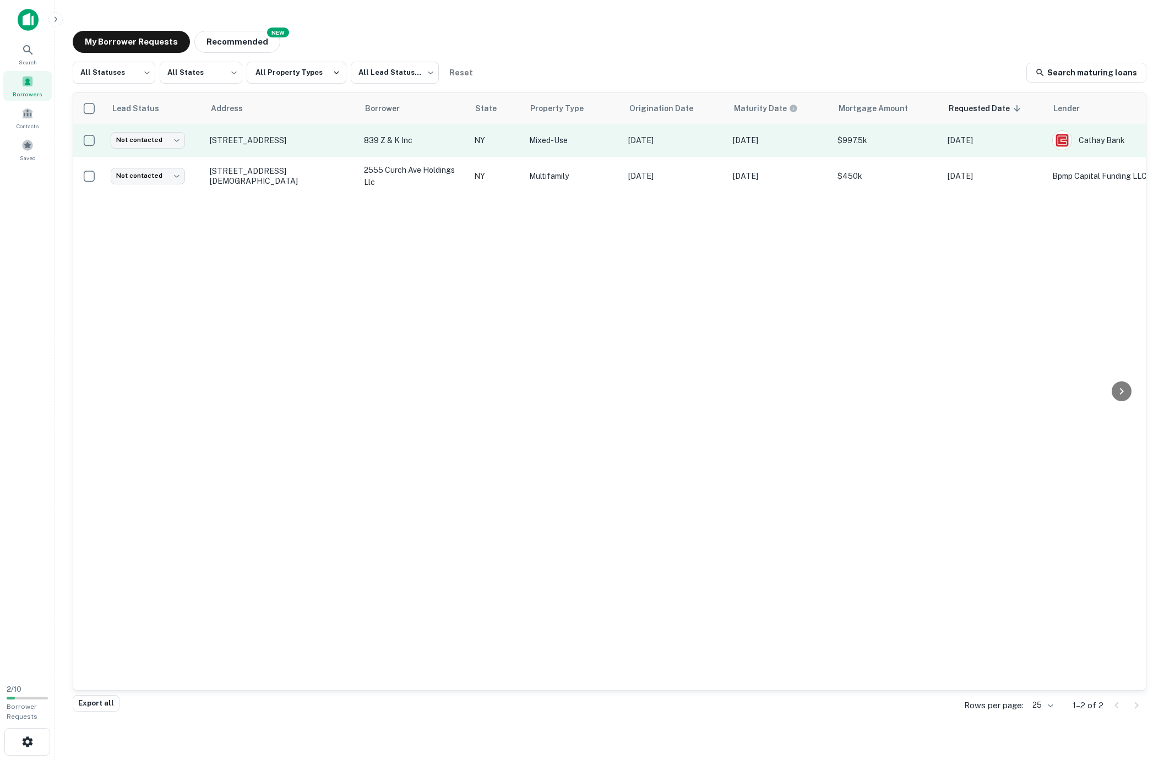
click at [274, 133] on td "[STREET_ADDRESS]" at bounding box center [281, 140] width 154 height 33
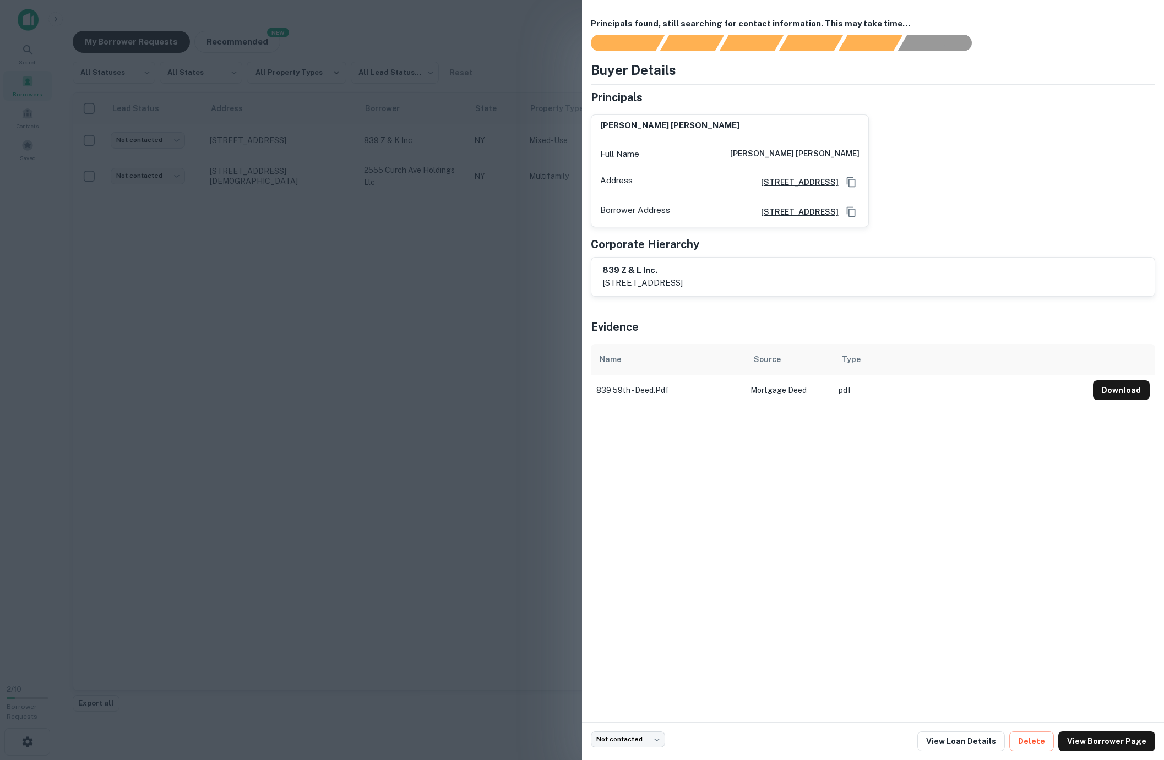
click at [597, 125] on div "[PERSON_NAME] [PERSON_NAME]" at bounding box center [729, 126] width 277 height 22
drag, startPoint x: 599, startPoint y: 124, endPoint x: 706, endPoint y: 129, distance: 106.9
click at [706, 129] on div "[PERSON_NAME] [PERSON_NAME]" at bounding box center [729, 126] width 277 height 22
click at [681, 126] on div "[PERSON_NAME] [PERSON_NAME]" at bounding box center [729, 126] width 277 height 22
click at [938, 417] on div "Principals found, still searching for contact information. This may take time..…" at bounding box center [873, 361] width 582 height 722
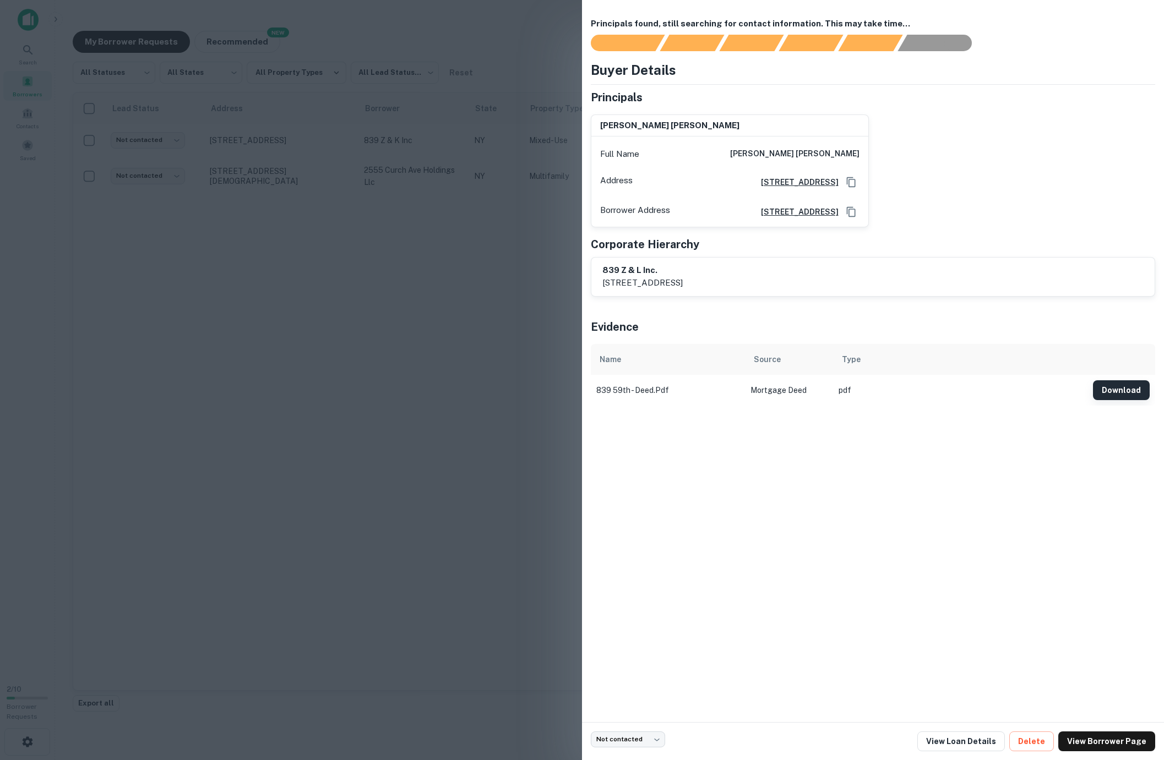
click at [1111, 400] on button "Download" at bounding box center [1121, 390] width 57 height 20
click at [606, 106] on div "xiu gan zheng Full Name xiu gan zheng Address 953 55th Street, 3rd Floor, Brook…" at bounding box center [725, 167] width 287 height 122
drag, startPoint x: 603, startPoint y: 292, endPoint x: 664, endPoint y: 291, distance: 61.1
click at [664, 290] on p "953 55th street, 3rd floor, brooklyn, ny, 11219" at bounding box center [642, 282] width 80 height 13
copy p "953 55th street"
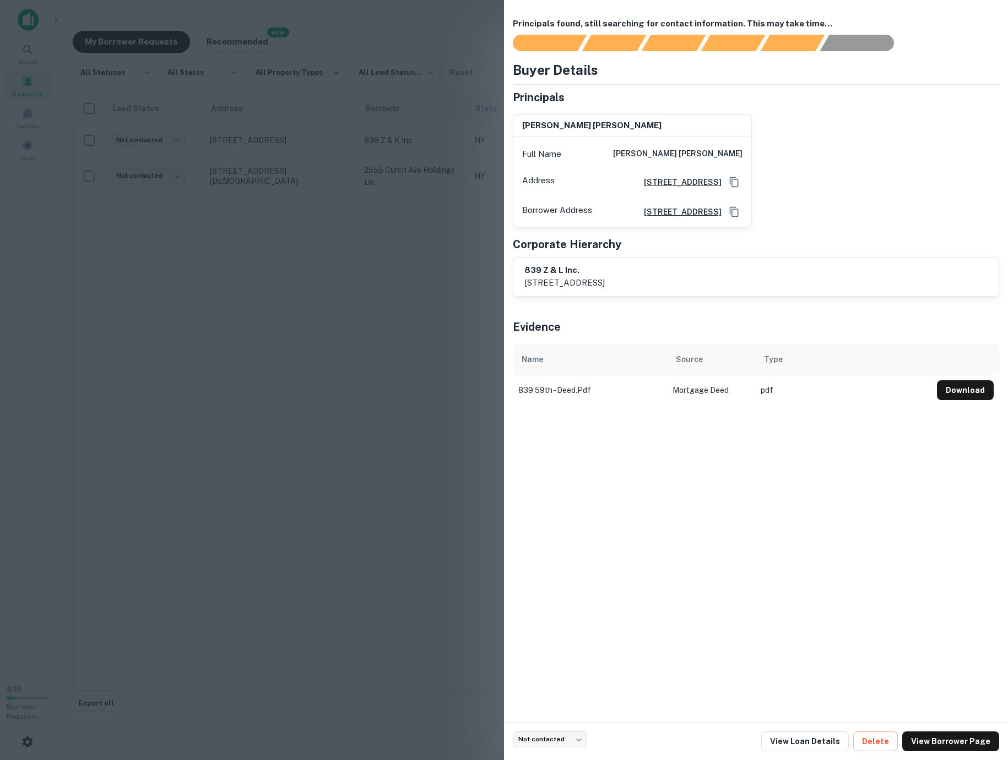
click at [340, 274] on div at bounding box center [504, 380] width 1008 height 760
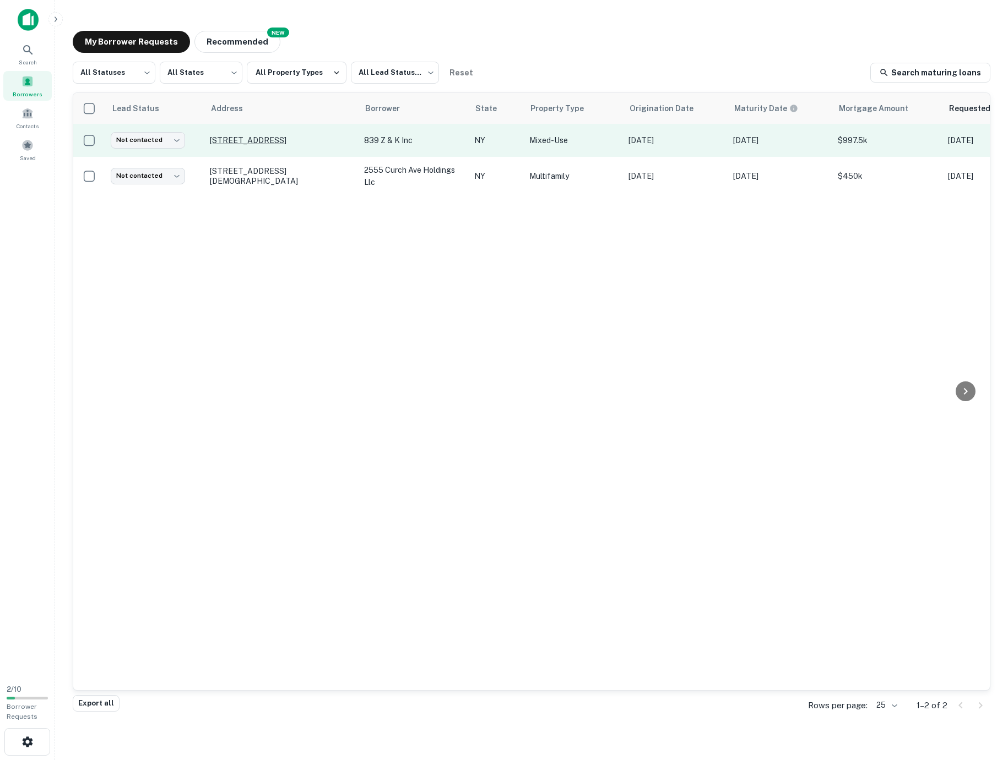
click at [256, 138] on p "[STREET_ADDRESS]" at bounding box center [281, 140] width 143 height 10
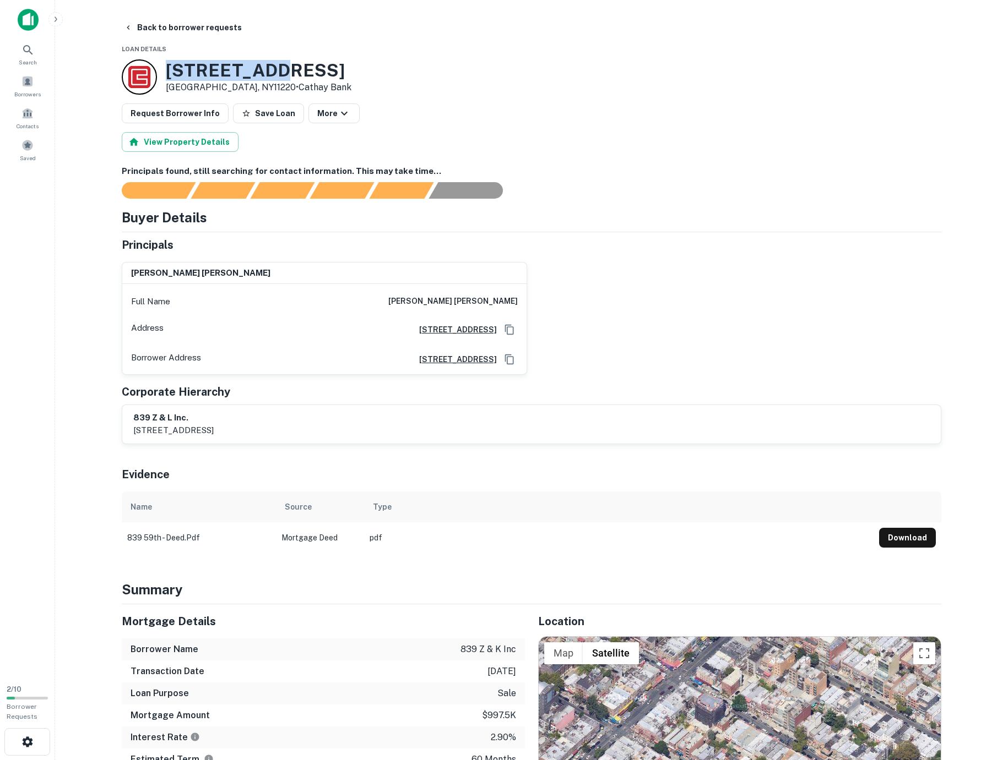
drag, startPoint x: 165, startPoint y: 69, endPoint x: 281, endPoint y: 69, distance: 116.2
click at [281, 69] on div "839 59th St Brooklyn, NY11220 • Cathay Bank" at bounding box center [237, 76] width 230 height 35
copy h3 "839 59th St"
click at [166, 70] on h3 "839 59th St" at bounding box center [259, 70] width 186 height 21
drag, startPoint x: 166, startPoint y: 69, endPoint x: 313, endPoint y: 70, distance: 146.5
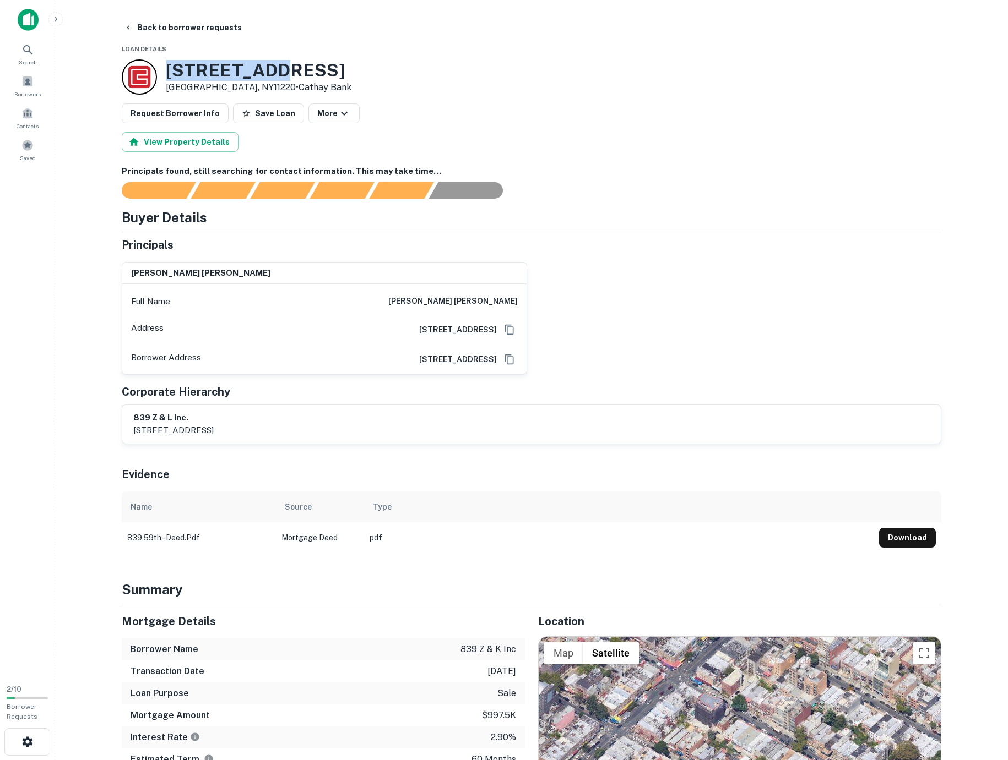
click at [313, 70] on div "839 59th St Brooklyn, NY11220 • Cathay Bank" at bounding box center [531, 76] width 819 height 35
click at [282, 61] on h3 "839 59th St" at bounding box center [259, 70] width 186 height 21
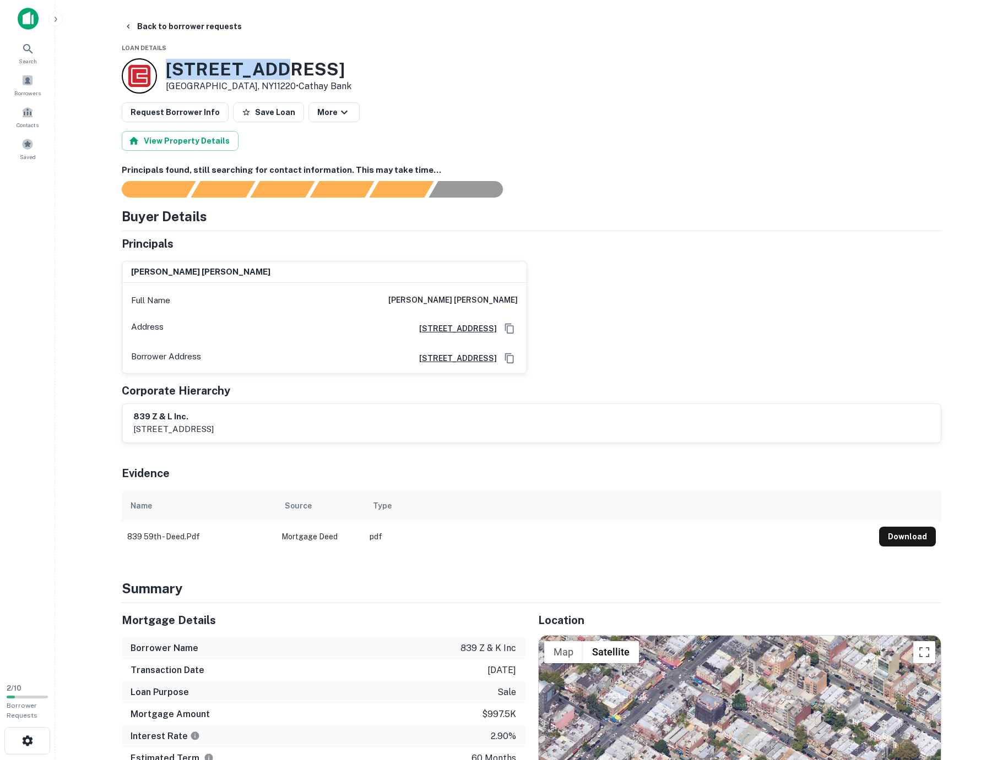
drag, startPoint x: 285, startPoint y: 69, endPoint x: 167, endPoint y: 69, distance: 117.3
click at [167, 69] on h3 "839 59th St" at bounding box center [259, 69] width 186 height 21
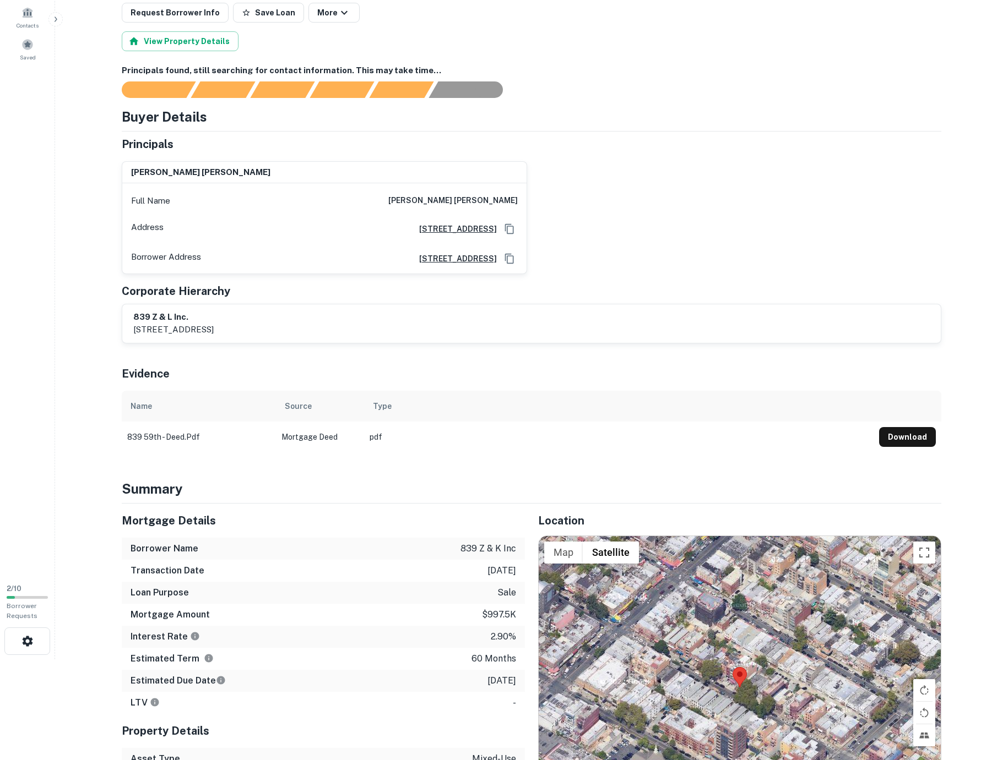
scroll to position [102, 0]
click at [896, 439] on button "Download" at bounding box center [907, 436] width 57 height 20
drag, startPoint x: 139, startPoint y: 205, endPoint x: 129, endPoint y: 203, distance: 10.3
click at [131, 204] on p "Full Name" at bounding box center [150, 199] width 39 height 13
click at [132, 195] on p "Full Name" at bounding box center [150, 199] width 39 height 13
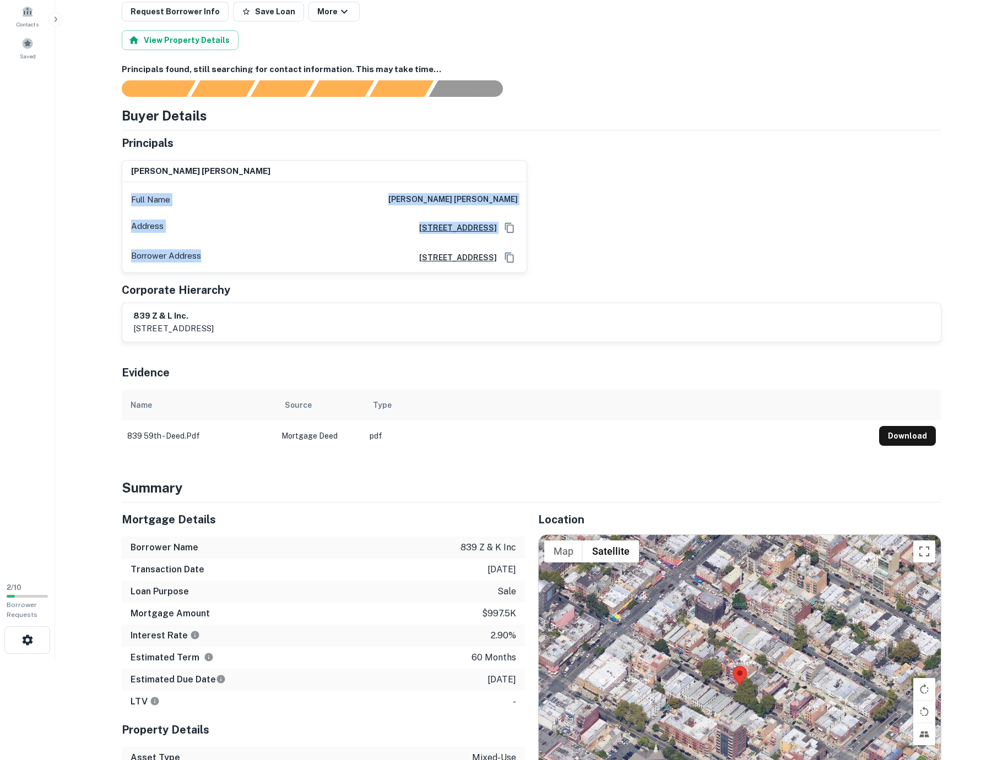
drag, startPoint x: 132, startPoint y: 195, endPoint x: 203, endPoint y: 251, distance: 90.2
click at [203, 251] on div "Full Name xiu gan zheng Address 953 55th Street, 3rd Floor, Brooklyn, NY11219 B…" at bounding box center [324, 227] width 404 height 90
click at [203, 252] on div "Borrower Address 953 55th street, 3rd floor, brooklyn, NY, 11219" at bounding box center [324, 258] width 404 height 30
drag, startPoint x: 202, startPoint y: 252, endPoint x: 128, endPoint y: 187, distance: 99.1
click at [127, 186] on div "Full Name xiu gan zheng Address 953 55th Street, 3rd Floor, Brooklyn, NY11219 B…" at bounding box center [324, 227] width 404 height 90
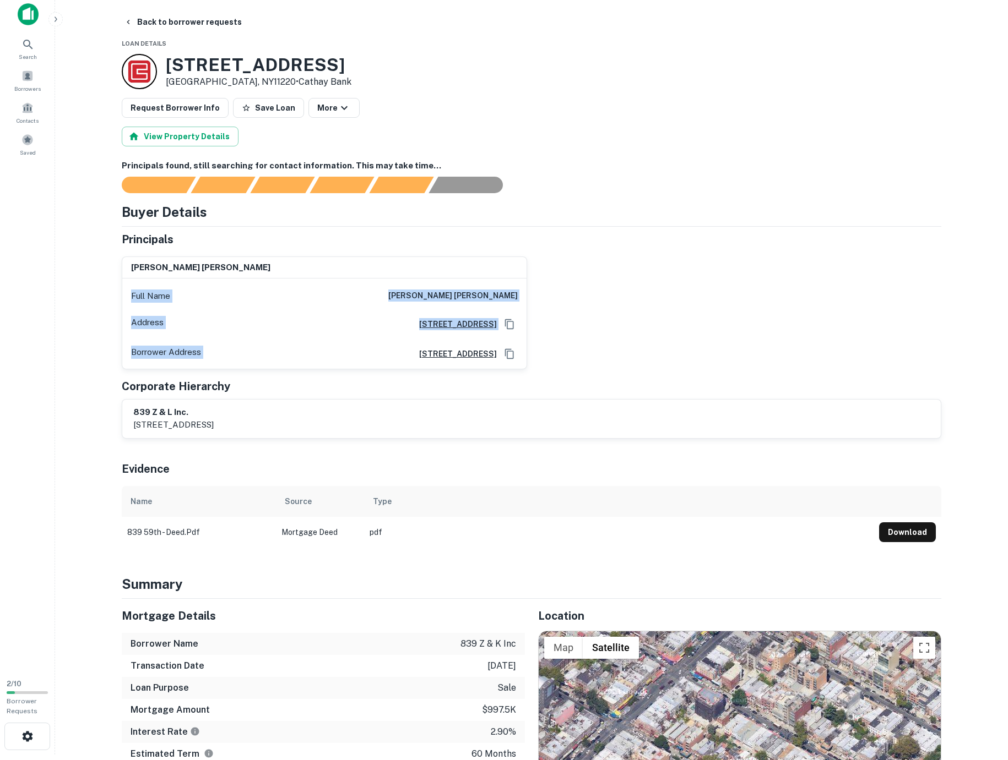
scroll to position [0, 0]
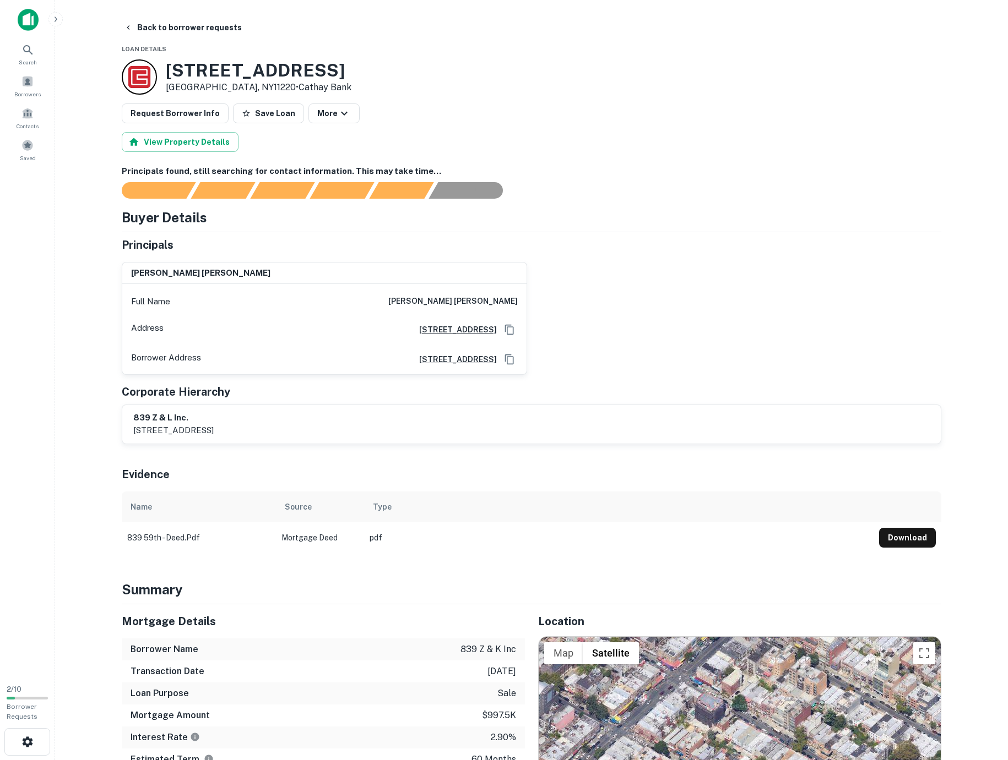
click at [132, 220] on h4 "Buyer Details" at bounding box center [164, 218] width 85 height 20
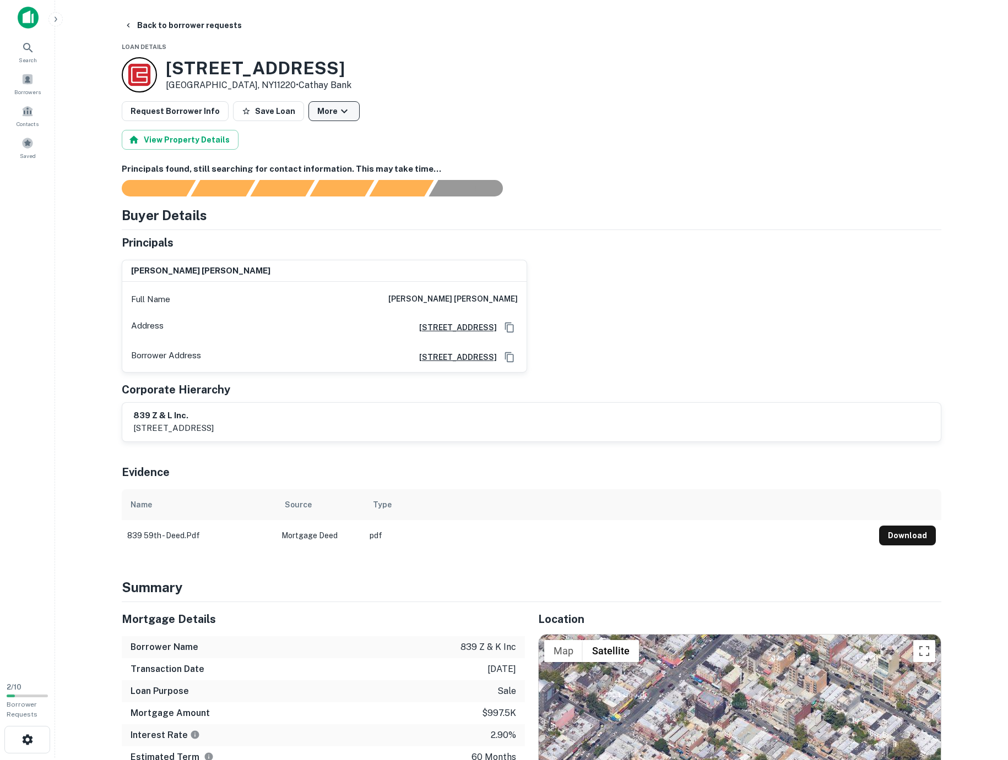
click at [337, 111] on icon "button" at bounding box center [343, 111] width 13 height 13
click at [519, 130] on div at bounding box center [504, 380] width 1008 height 760
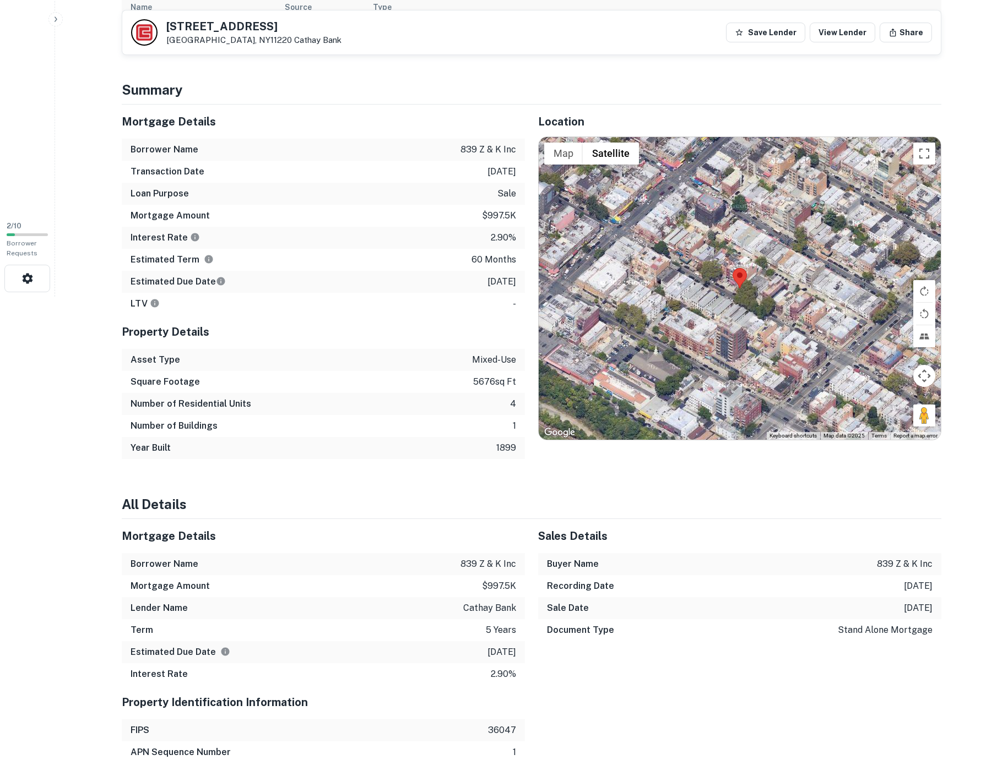
scroll to position [0, 0]
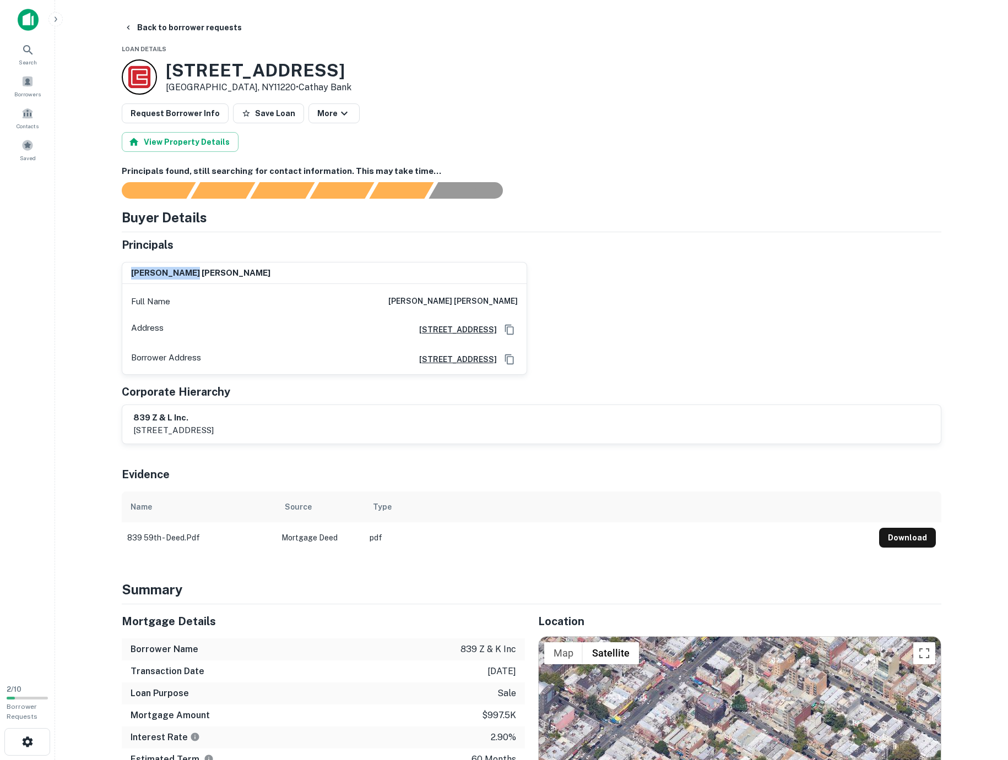
drag, startPoint x: 130, startPoint y: 273, endPoint x: 218, endPoint y: 277, distance: 87.7
click at [218, 277] on div "xiu gan zheng" at bounding box center [324, 274] width 404 height 22
click at [29, 27] on img at bounding box center [28, 20] width 21 height 22
drag, startPoint x: 484, startPoint y: 301, endPoint x: 520, endPoint y: 302, distance: 35.3
click at [520, 302] on div "Full Name xiu gan zheng" at bounding box center [324, 301] width 404 height 26
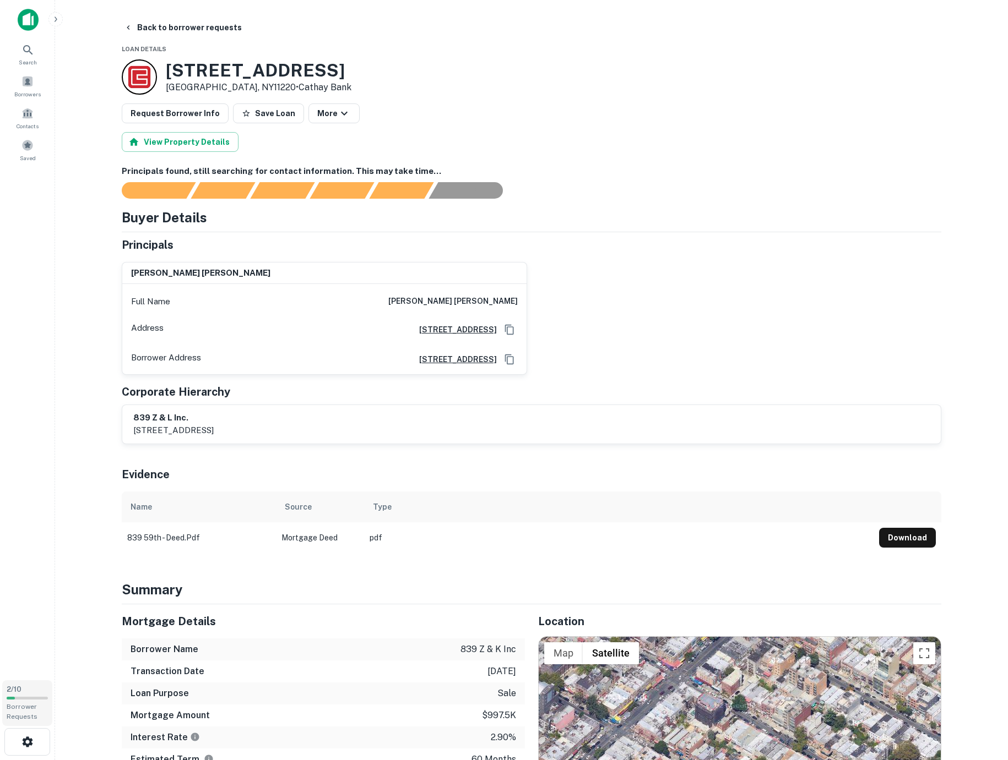
click at [24, 704] on span "Borrower Requests" at bounding box center [22, 712] width 31 height 18
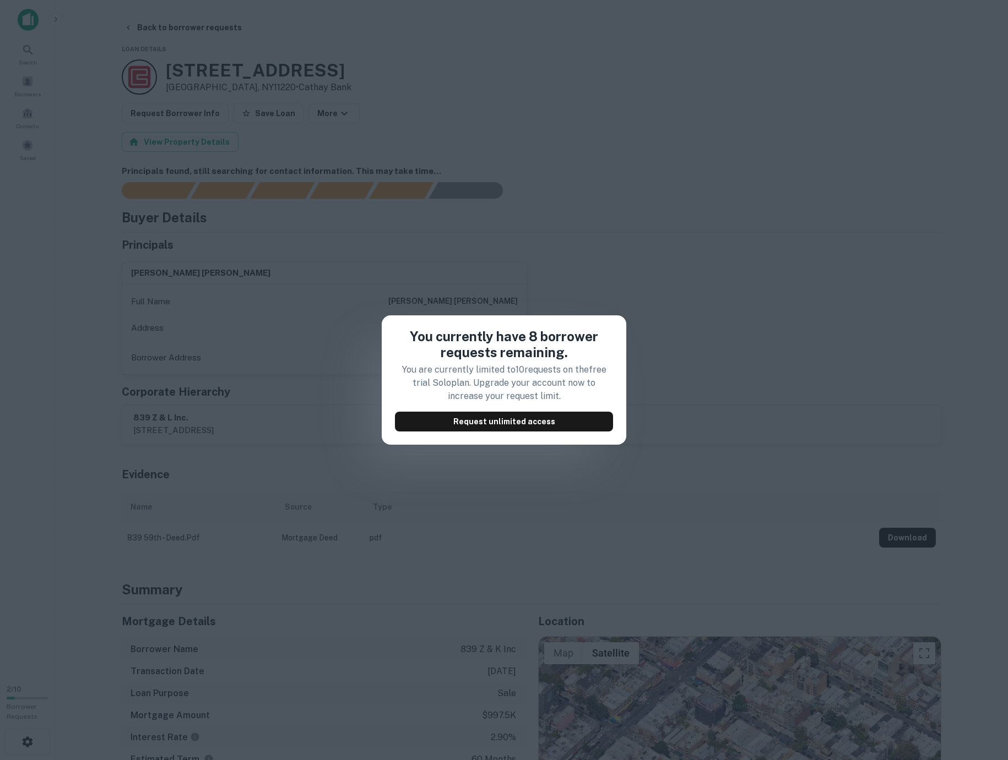
drag, startPoint x: 400, startPoint y: 333, endPoint x: 289, endPoint y: 271, distance: 126.9
click at [400, 333] on h4 "You currently have 8 borrower requests remaining." at bounding box center [504, 345] width 218 height 32
click at [56, 49] on div "You currently have 8 borrower requests remaining. You are currently limited to …" at bounding box center [504, 380] width 1008 height 760
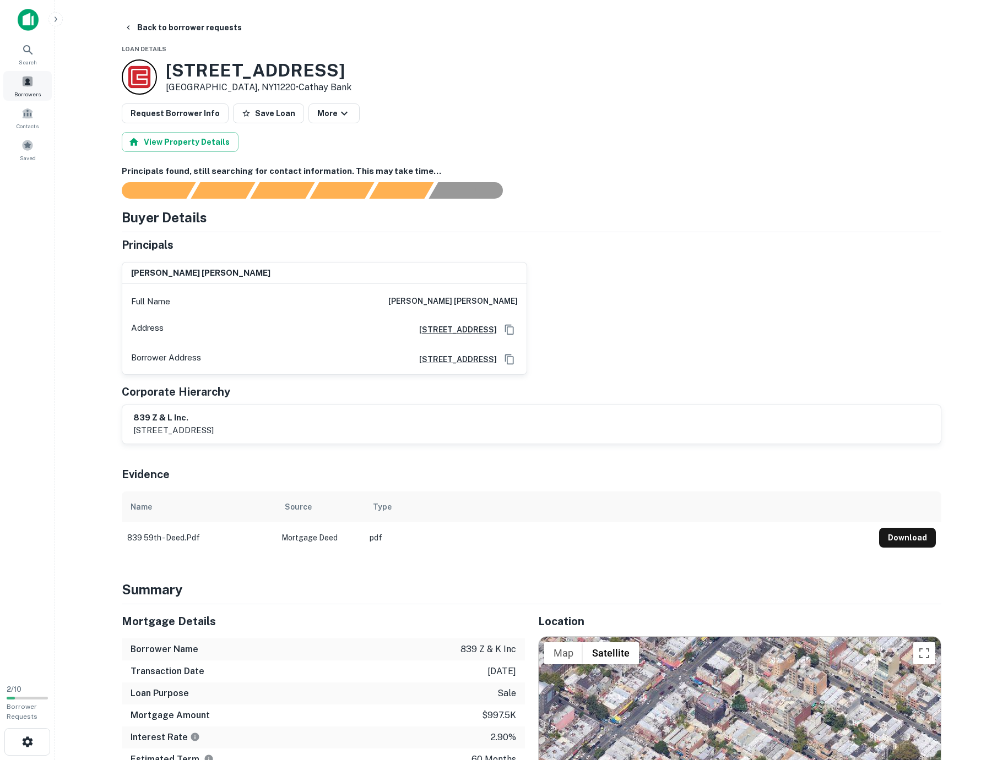
click at [29, 72] on div "Borrowers" at bounding box center [27, 86] width 48 height 30
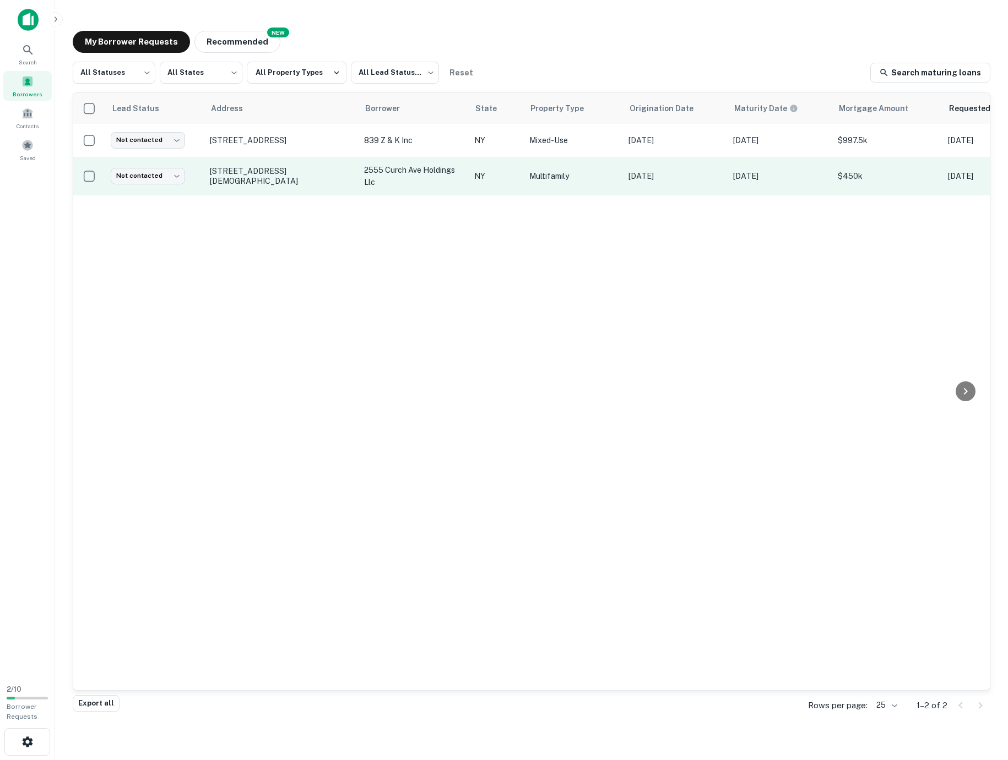
click at [242, 170] on td "[STREET_ADDRESS][DEMOGRAPHIC_DATA]" at bounding box center [281, 176] width 154 height 39
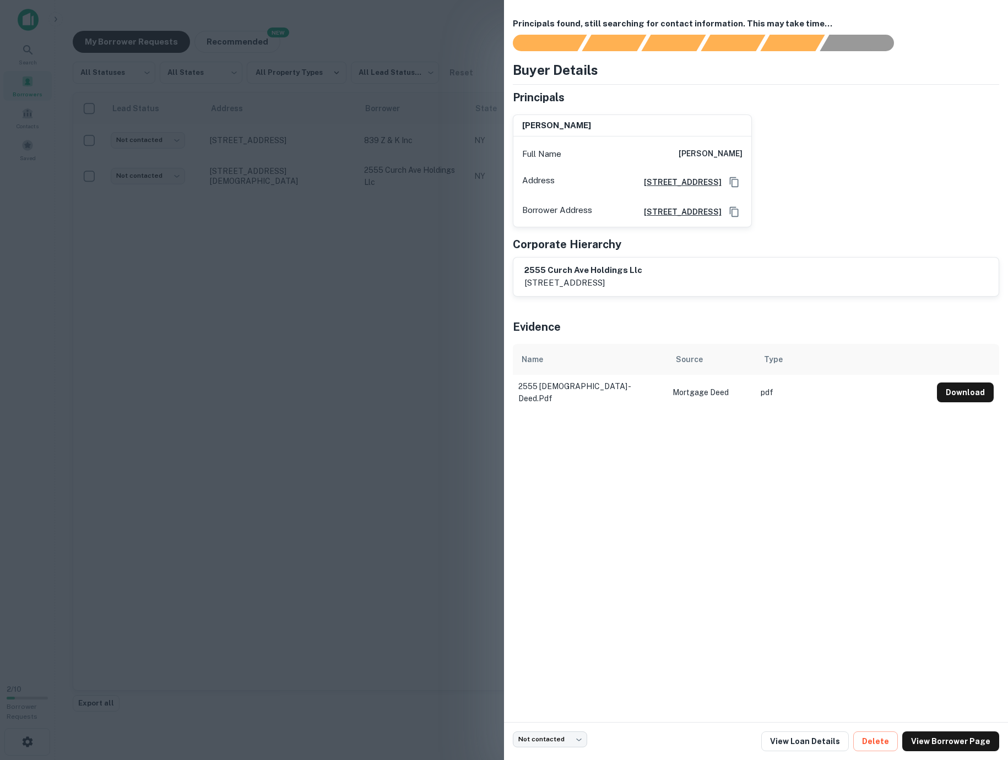
click at [797, 209] on div "[PERSON_NAME] Full Name [PERSON_NAME] Address [STREET_ADDRESS][GEOGRAPHIC_DATA]…" at bounding box center [751, 167] width 495 height 122
click at [246, 238] on div at bounding box center [504, 380] width 1008 height 760
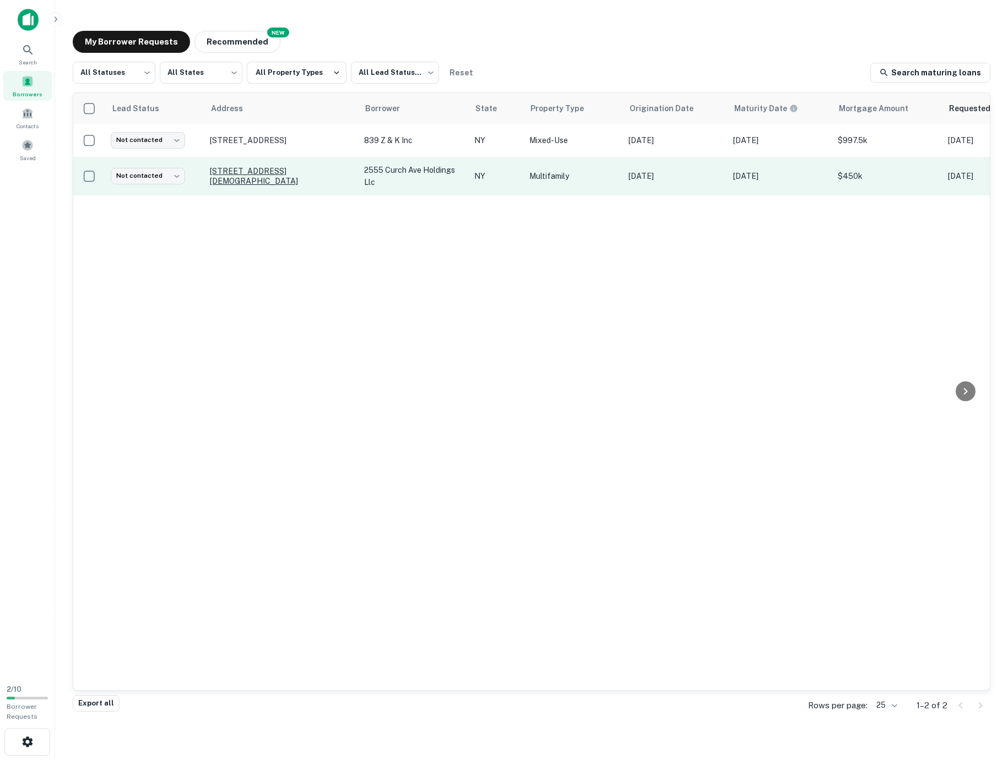
click at [244, 177] on p "[STREET_ADDRESS][DEMOGRAPHIC_DATA]" at bounding box center [281, 176] width 143 height 20
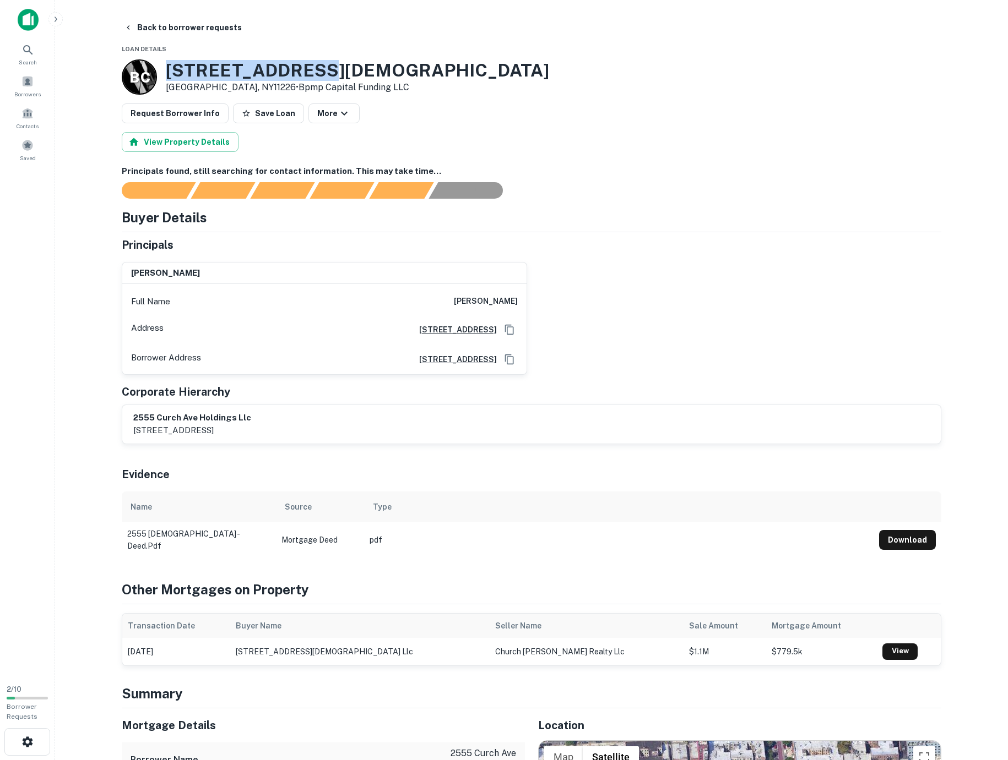
drag, startPoint x: 167, startPoint y: 73, endPoint x: 317, endPoint y: 69, distance: 150.3
click at [317, 69] on h3 "[STREET_ADDRESS][DEMOGRAPHIC_DATA]" at bounding box center [357, 70] width 383 height 21
copy h3 "[STREET_ADDRESS][DEMOGRAPHIC_DATA]"
click at [410, 329] on h6 "[STREET_ADDRESS]" at bounding box center [453, 330] width 86 height 12
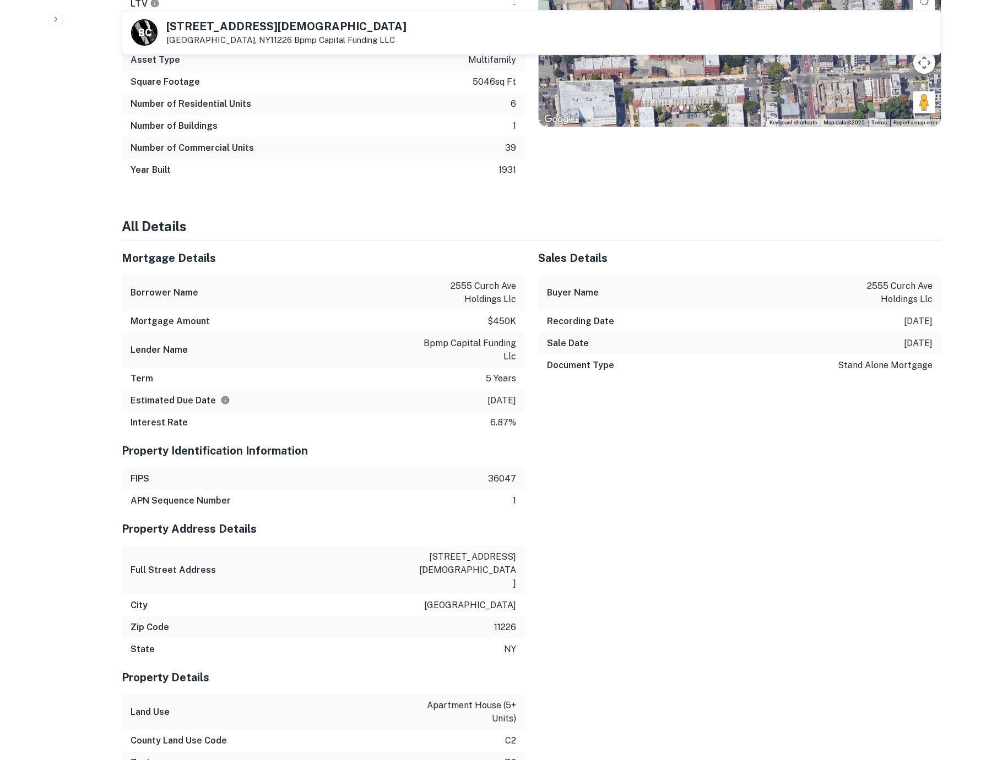
scroll to position [889, 0]
